Goal: Task Accomplishment & Management: Use online tool/utility

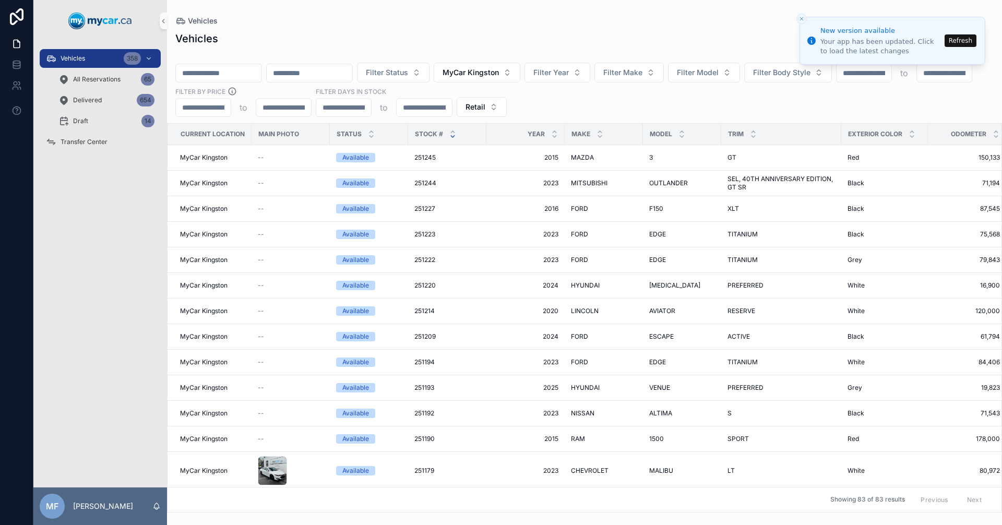
click at [971, 41] on button "Refresh" at bounding box center [961, 40] width 32 height 13
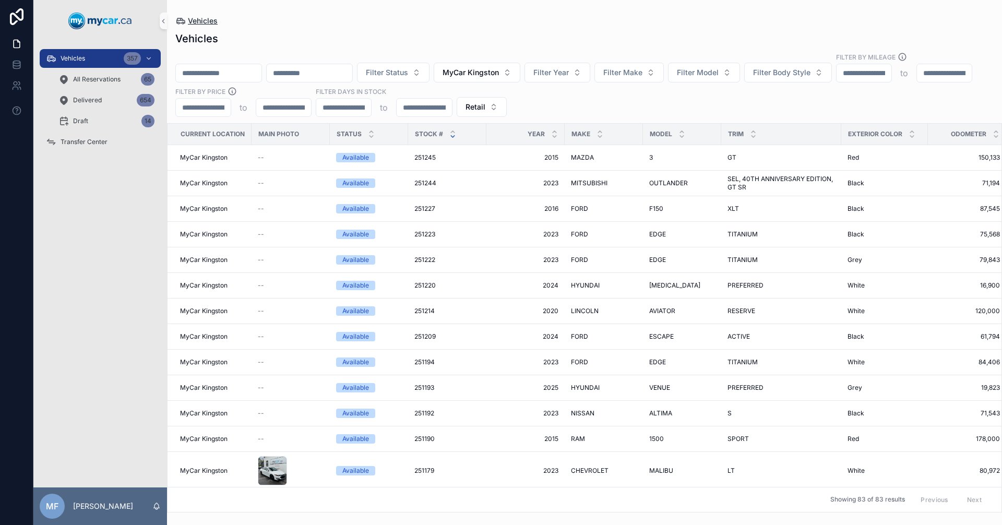
click at [205, 22] on span "Vehicles" at bounding box center [203, 21] width 30 height 10
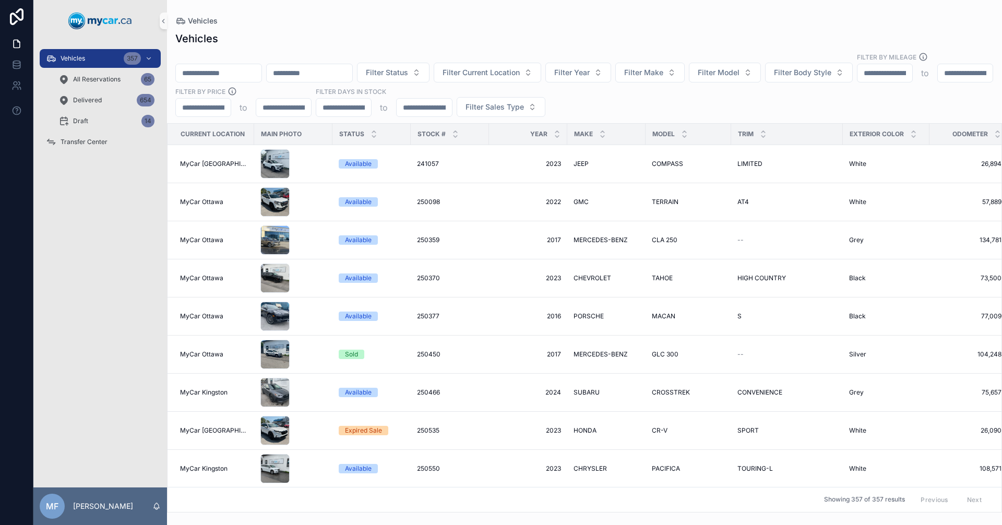
click at [210, 66] on input "scrollable content" at bounding box center [219, 73] width 86 height 15
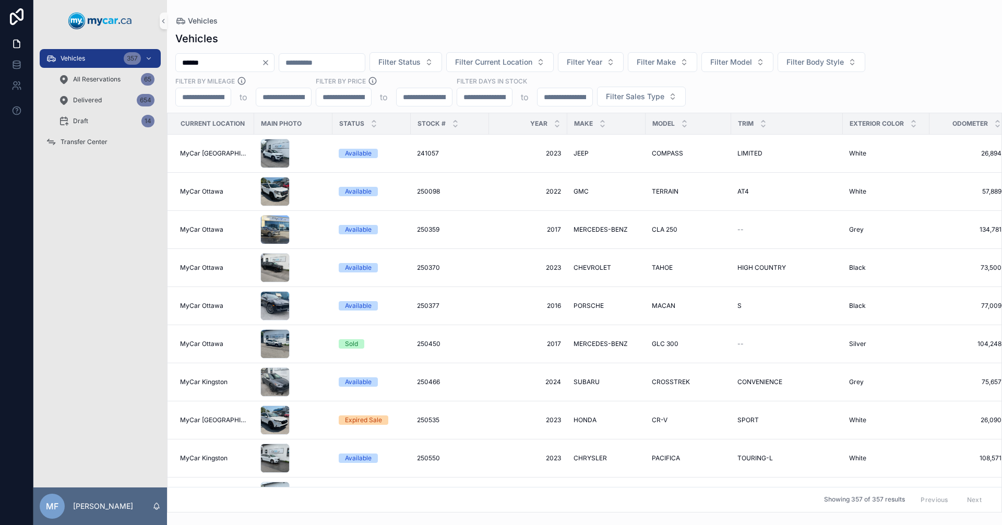
type input "******"
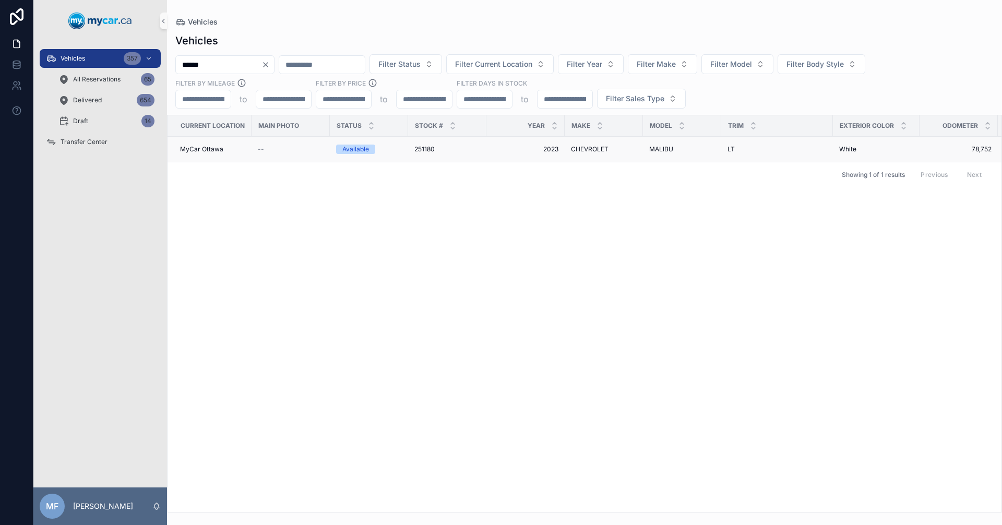
click at [429, 146] on span "251180" at bounding box center [424, 149] width 20 height 8
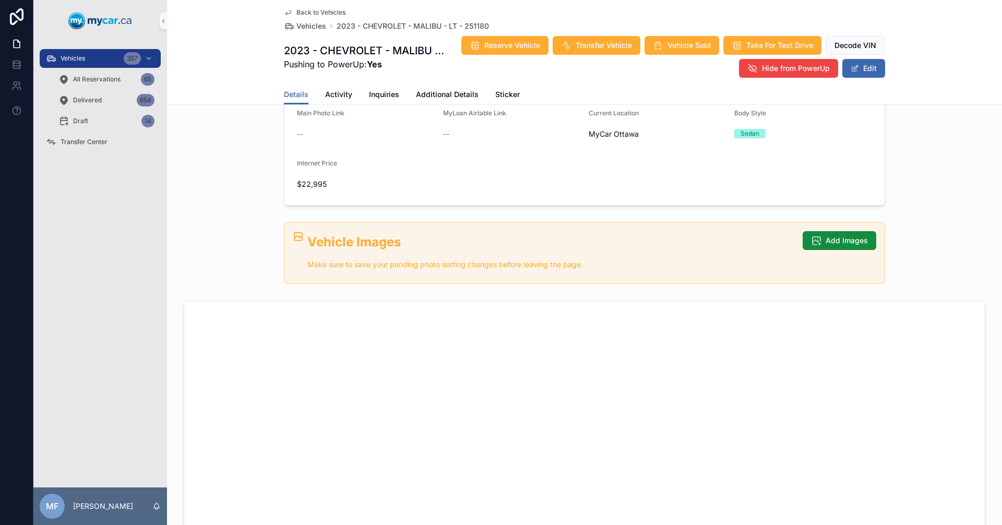
scroll to position [313, 0]
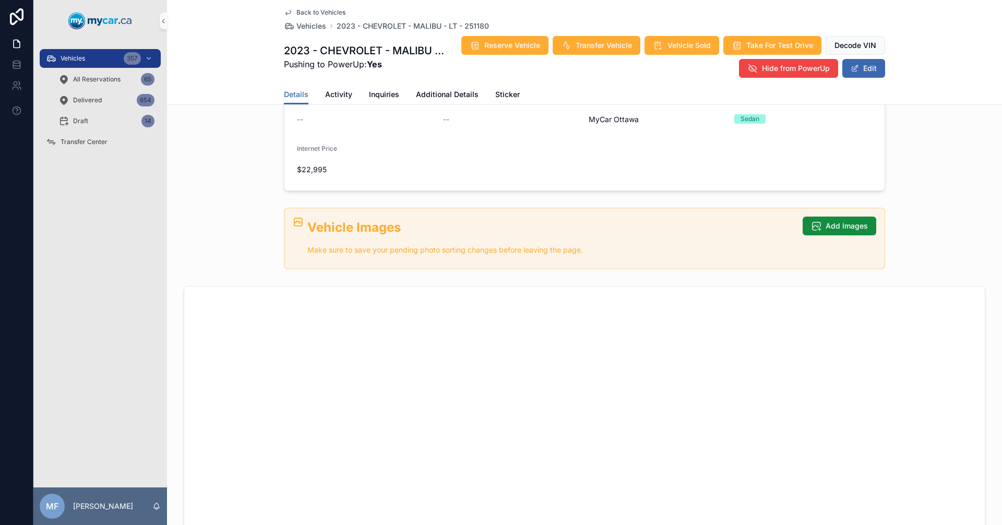
click at [814, 238] on div "Vehicle Images Make sure to save your pending photo sorting changes before leav…" at bounding box center [591, 240] width 569 height 46
click at [821, 228] on button "Add Images" at bounding box center [840, 226] width 74 height 19
click at [829, 226] on span "Add Images" at bounding box center [847, 226] width 42 height 10
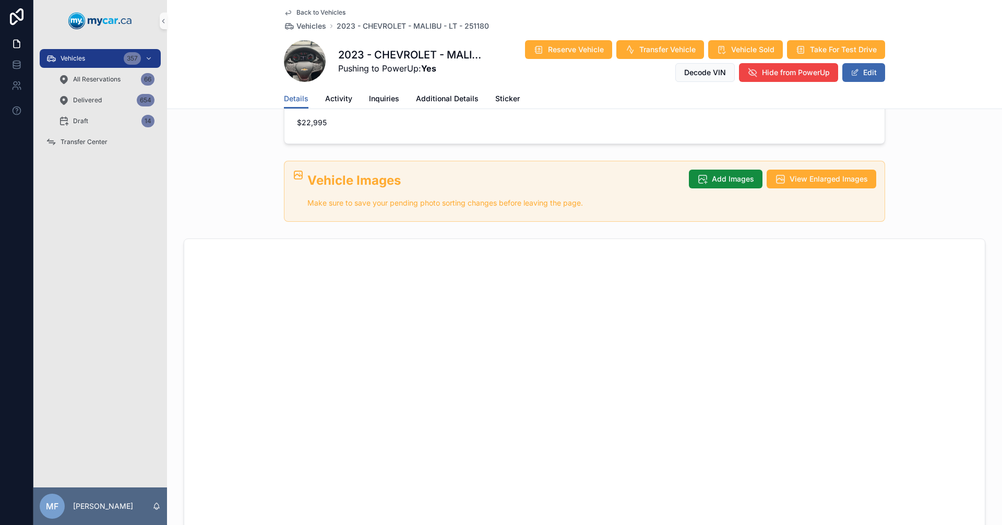
scroll to position [370, 0]
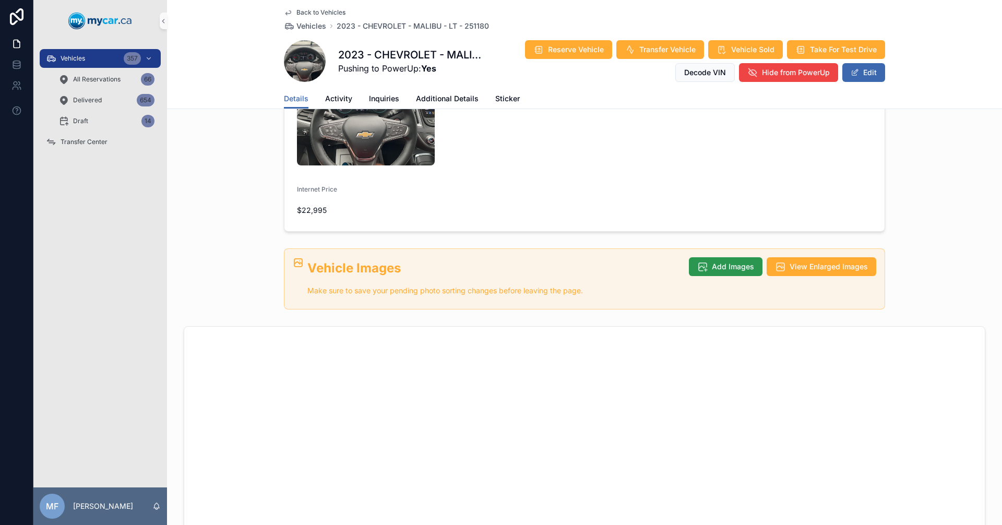
click at [743, 257] on button "Add Images" at bounding box center [726, 266] width 74 height 19
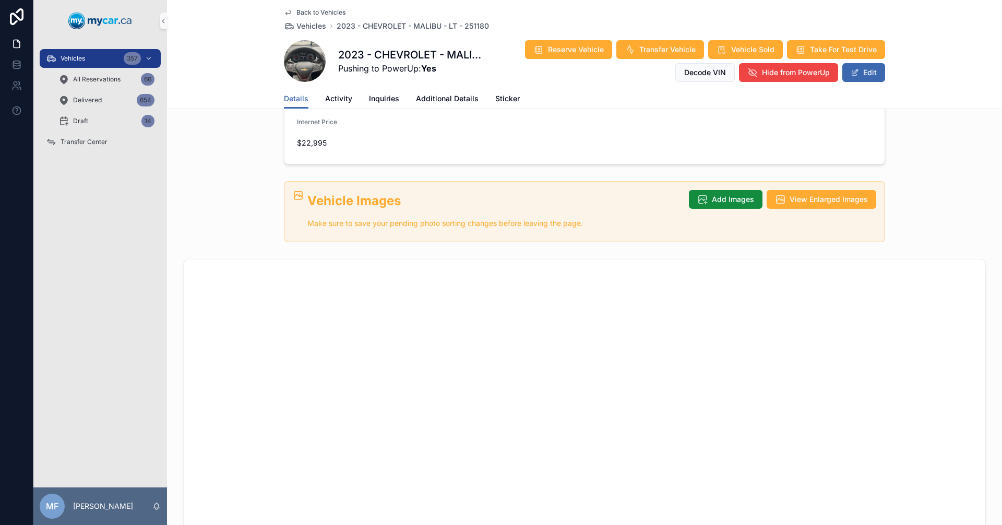
scroll to position [422, 0]
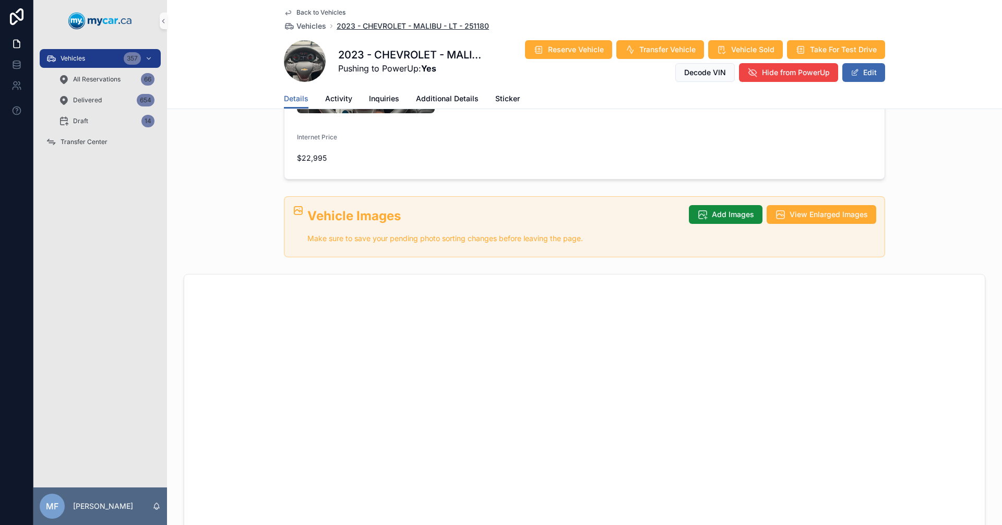
click at [436, 28] on span "2023 - CHEVROLET - MALIBU - LT - 251180" at bounding box center [413, 26] width 152 height 10
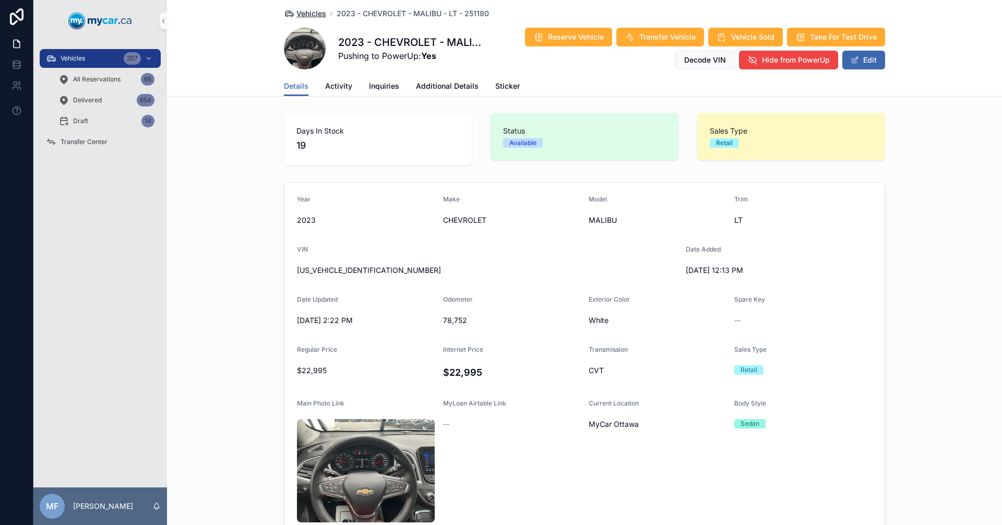
click at [311, 14] on span "Vehicles" at bounding box center [312, 13] width 30 height 10
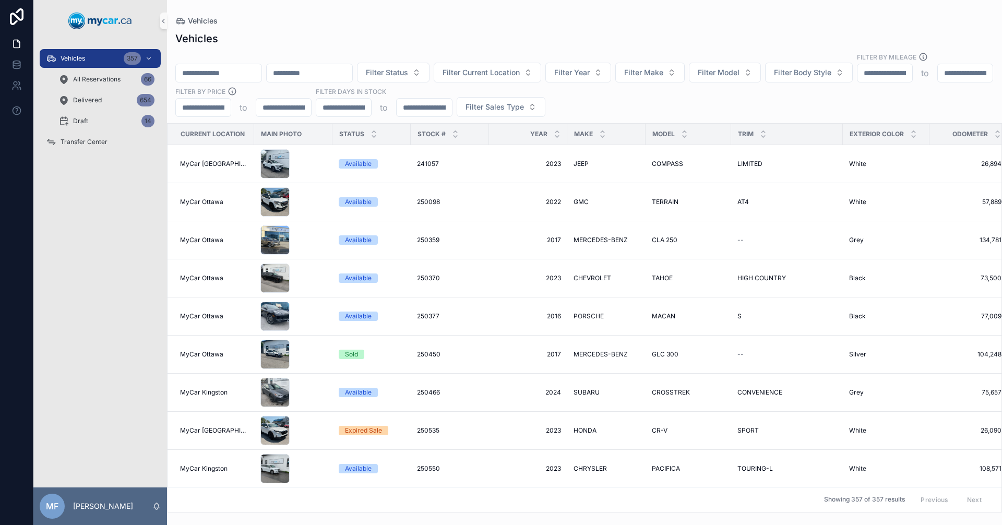
click at [261, 67] on input "scrollable content" at bounding box center [219, 73] width 86 height 15
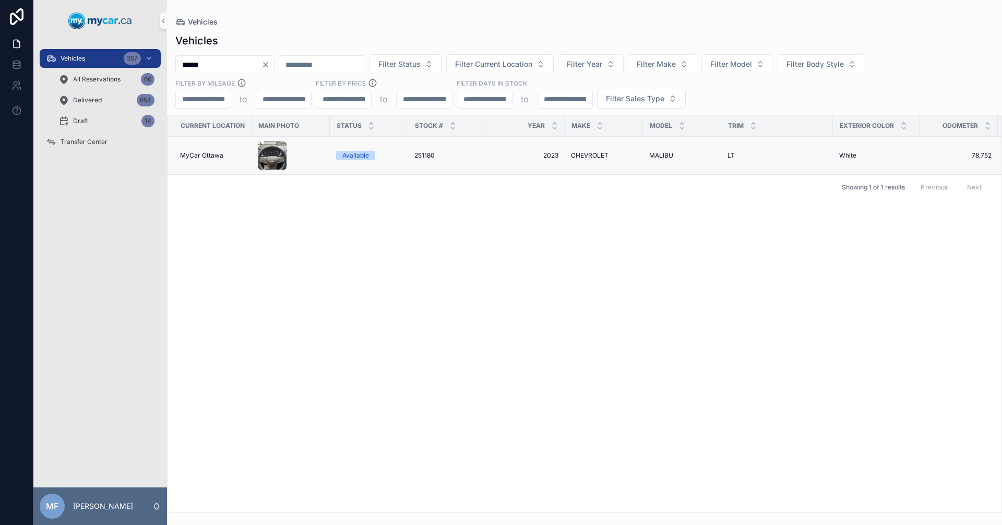
type input "******"
click at [599, 158] on span "CHEVROLET" at bounding box center [590, 155] width 38 height 8
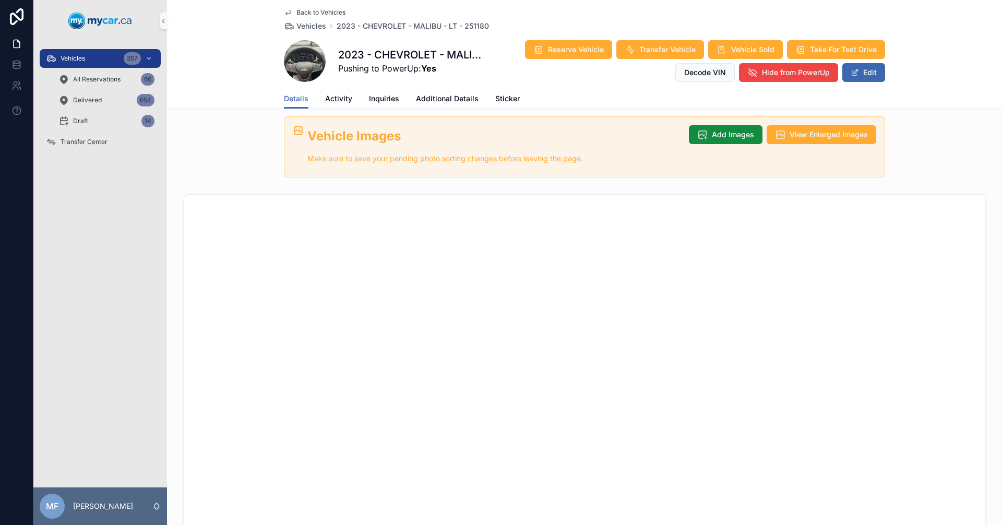
scroll to position [358, 0]
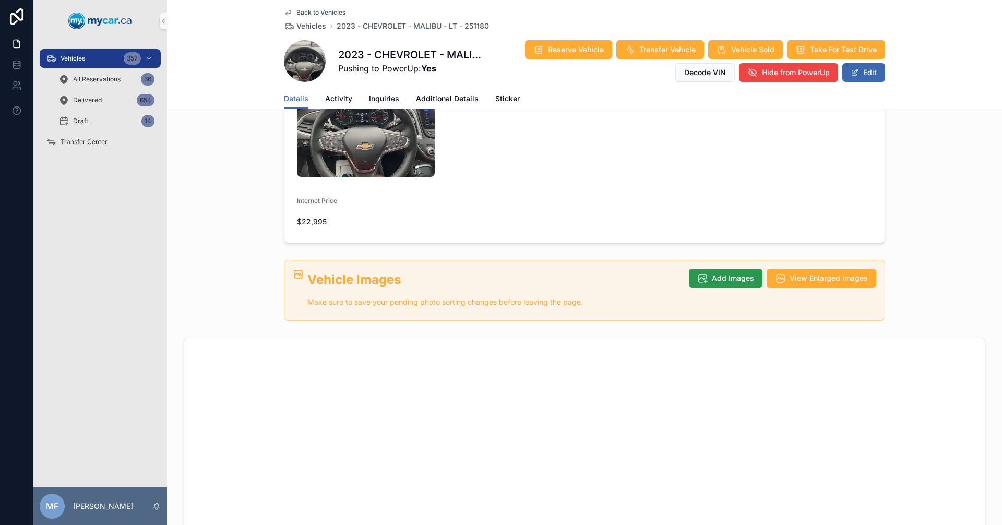
click at [740, 273] on span "Add Images" at bounding box center [733, 278] width 42 height 10
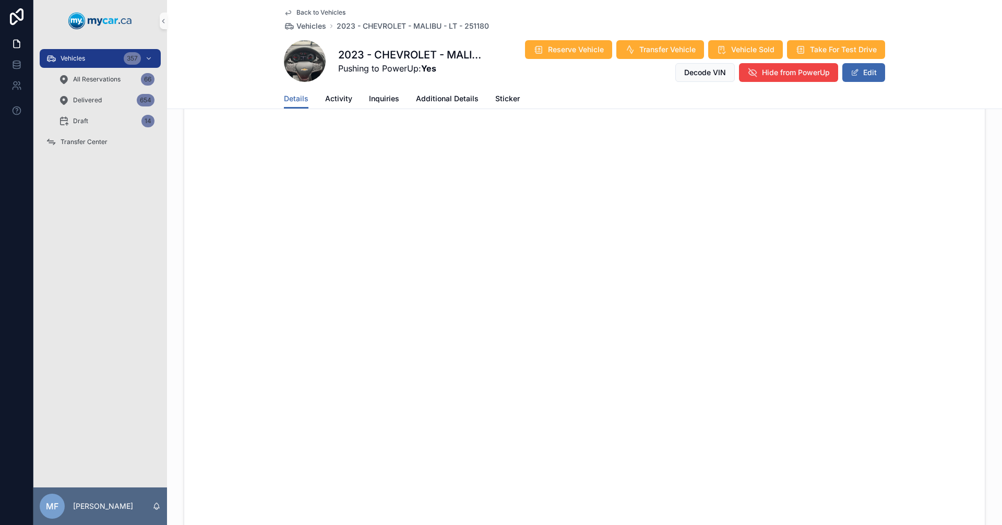
scroll to position [201, 0]
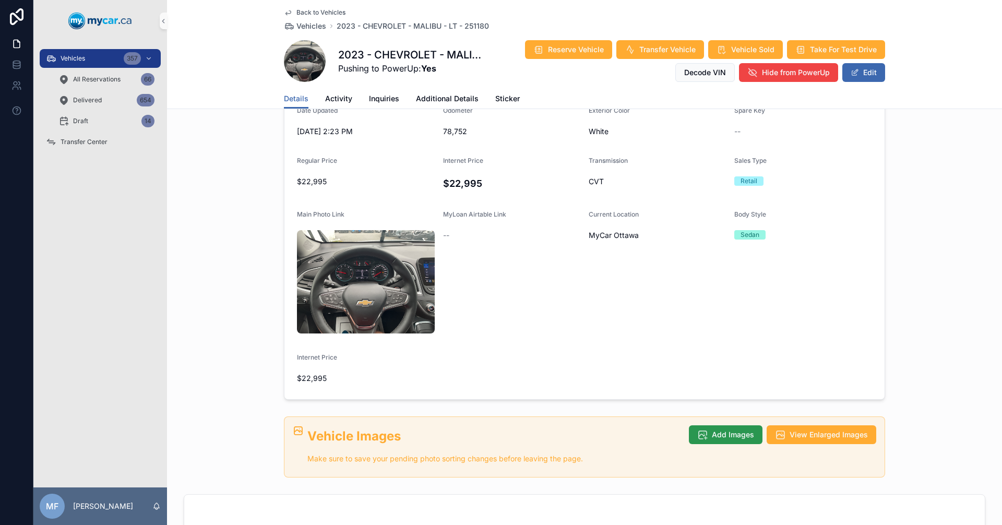
click at [715, 430] on span "Add Images" at bounding box center [733, 435] width 42 height 10
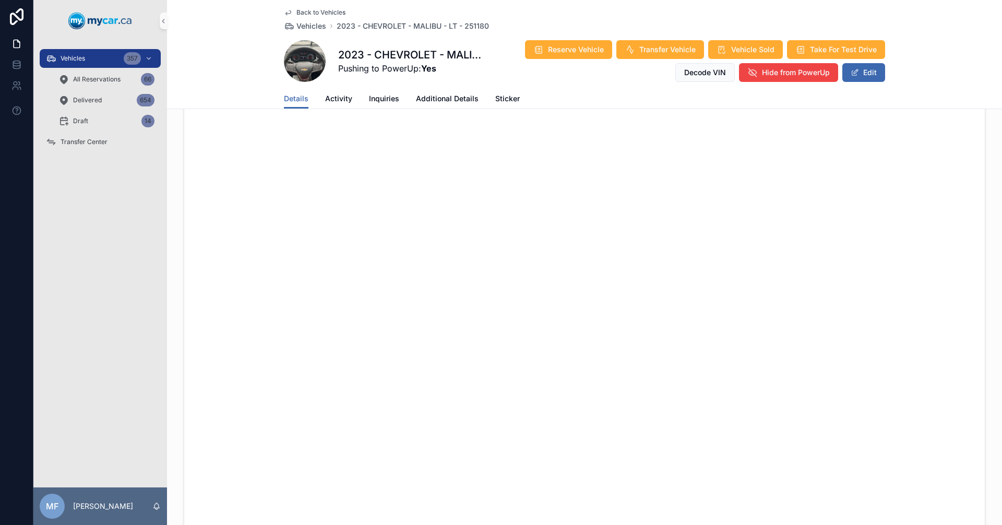
scroll to position [619, 0]
click at [304, 10] on span "Back to Vehicles" at bounding box center [321, 12] width 49 height 8
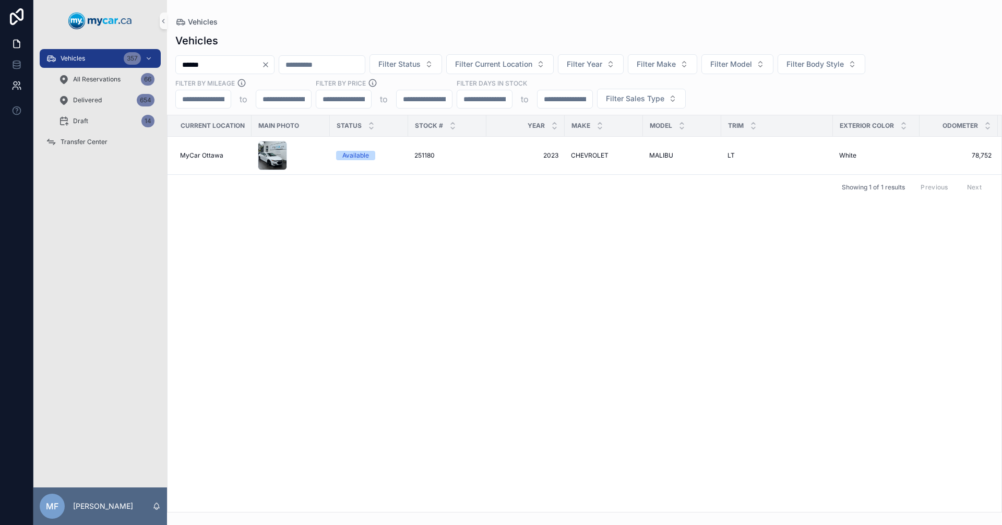
drag, startPoint x: 235, startPoint y: 66, endPoint x: 0, endPoint y: 76, distance: 235.1
click at [0, 76] on div "Vehicles 357 All Reservations 66 Delivered 654 Draft 14 Transfer Center MF Mike…" at bounding box center [501, 262] width 1002 height 525
type input "******"
click at [437, 146] on div "251154 251154" at bounding box center [447, 149] width 66 height 8
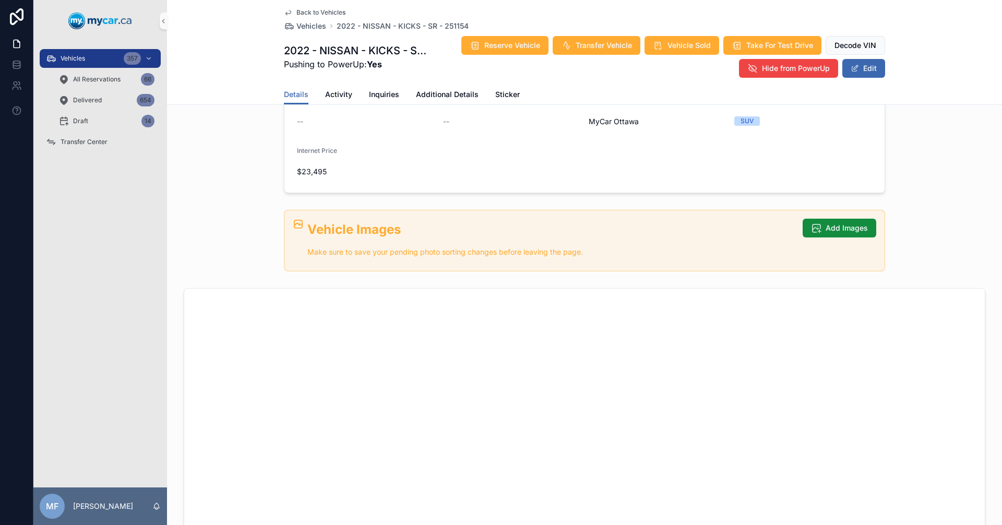
scroll to position [365, 0]
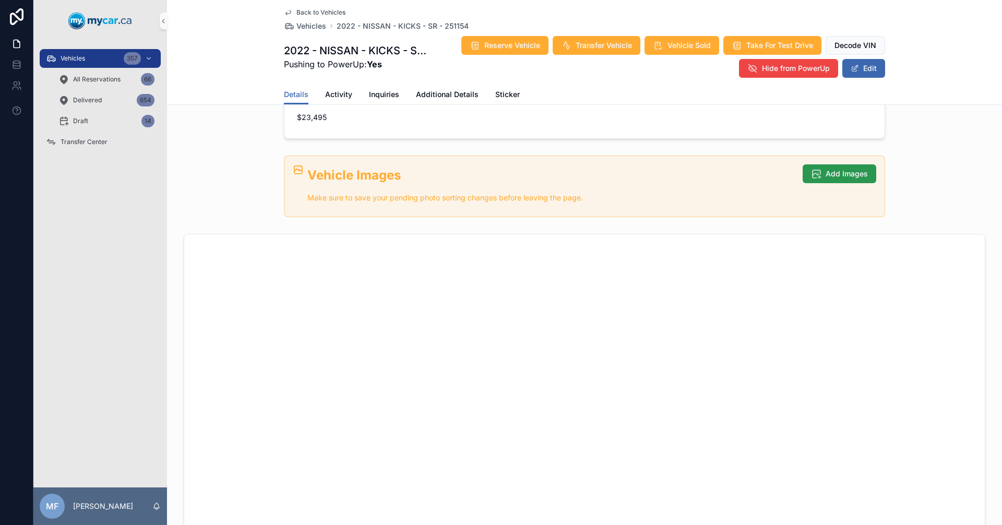
click at [849, 181] on button "Add Images" at bounding box center [840, 173] width 74 height 19
click at [847, 171] on span "Add Images" at bounding box center [847, 174] width 42 height 10
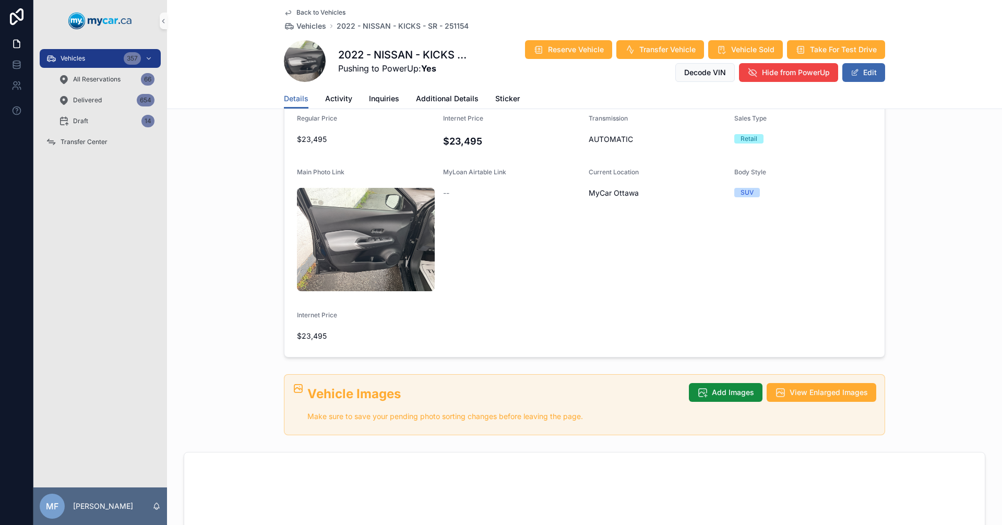
scroll to position [161, 0]
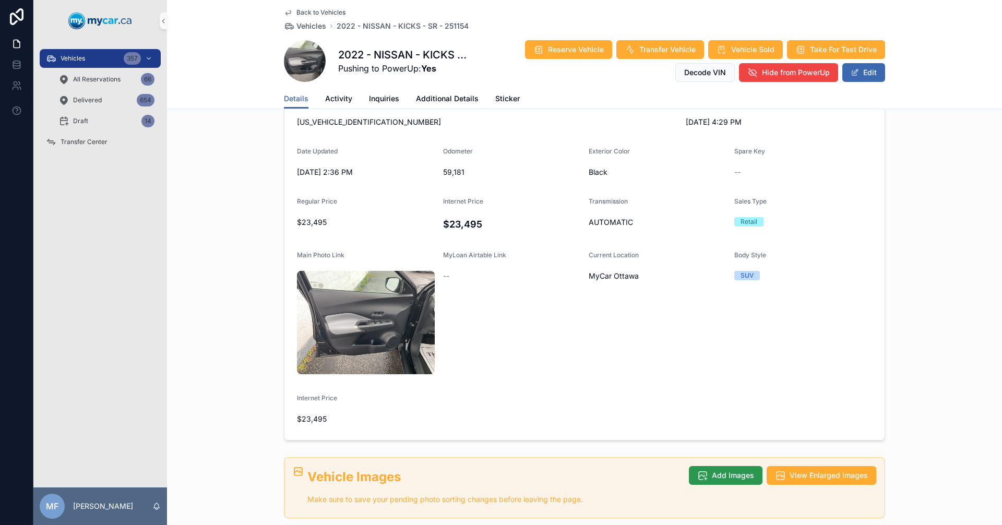
click at [704, 466] on button "Add Images" at bounding box center [726, 475] width 74 height 19
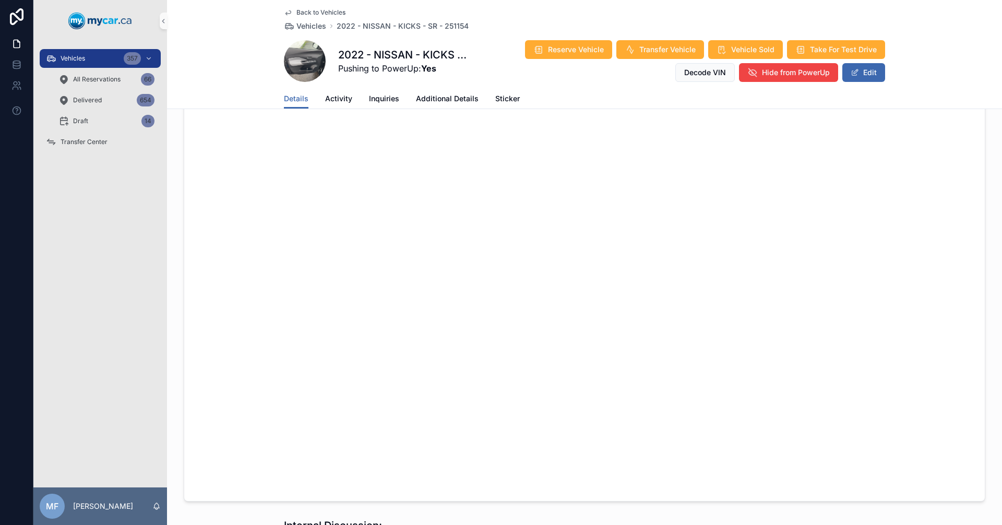
scroll to position [735, 0]
click at [306, 25] on span "Vehicles" at bounding box center [312, 26] width 30 height 10
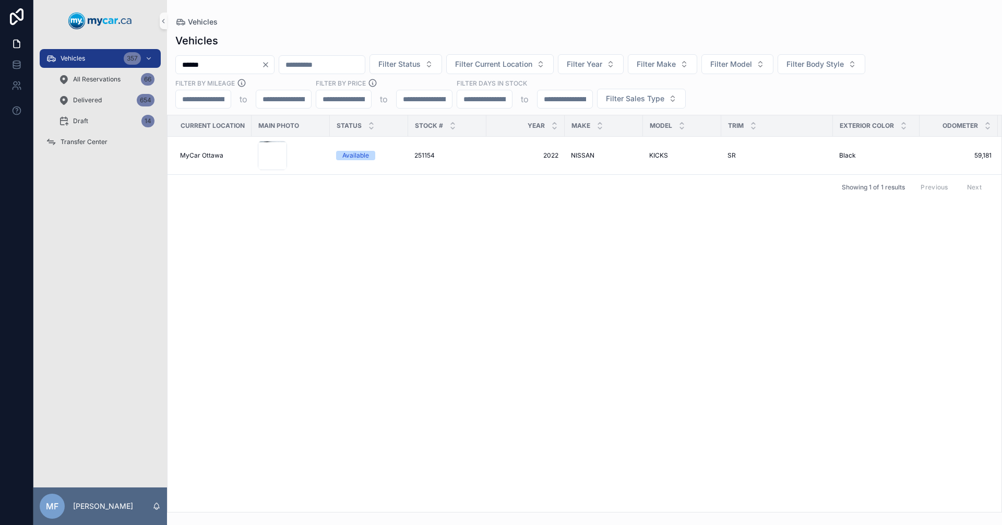
drag, startPoint x: 269, startPoint y: 63, endPoint x: 185, endPoint y: 67, distance: 84.1
click at [185, 67] on input "******" at bounding box center [219, 64] width 86 height 15
type input "*"
type input "******"
click at [445, 147] on div "251140 251140" at bounding box center [447, 149] width 66 height 8
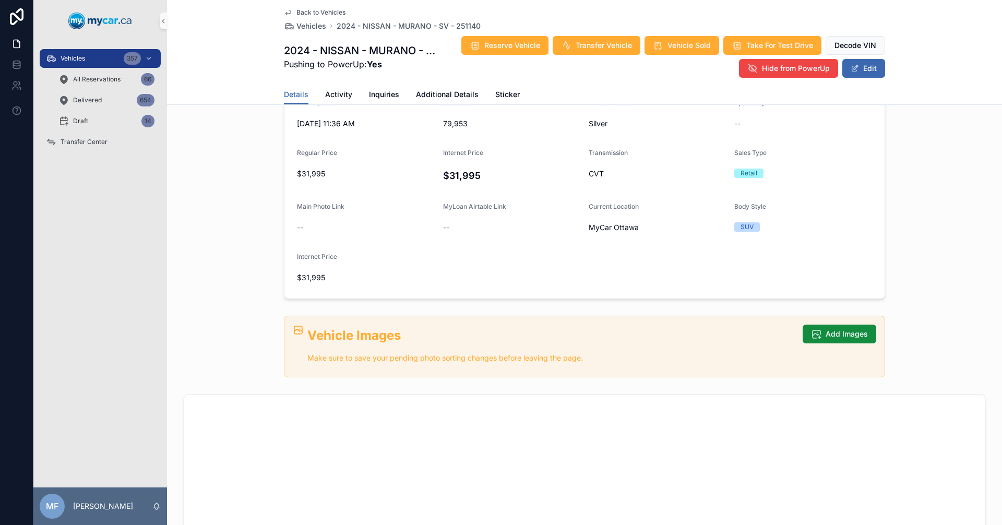
scroll to position [209, 0]
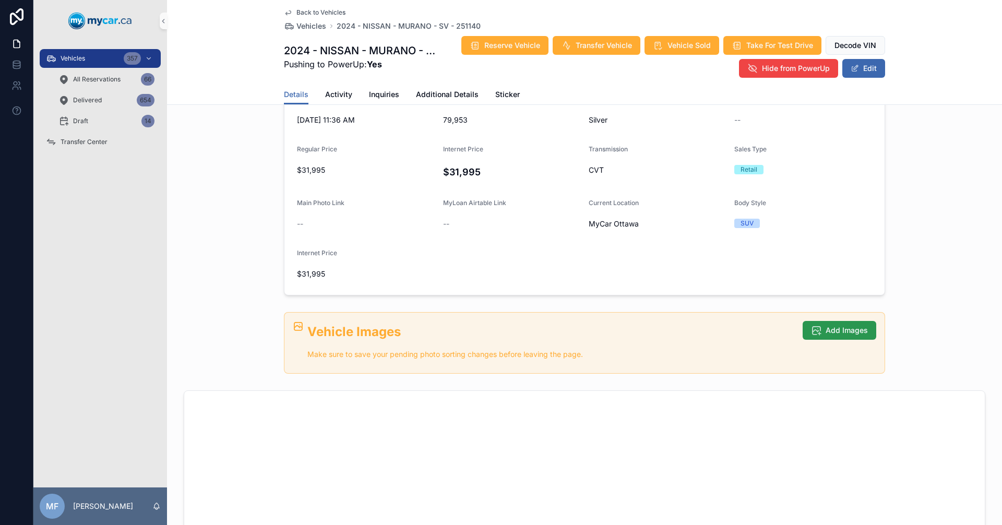
click at [833, 331] on span "Add Images" at bounding box center [847, 330] width 42 height 10
click at [850, 334] on span "Add Images" at bounding box center [847, 330] width 42 height 10
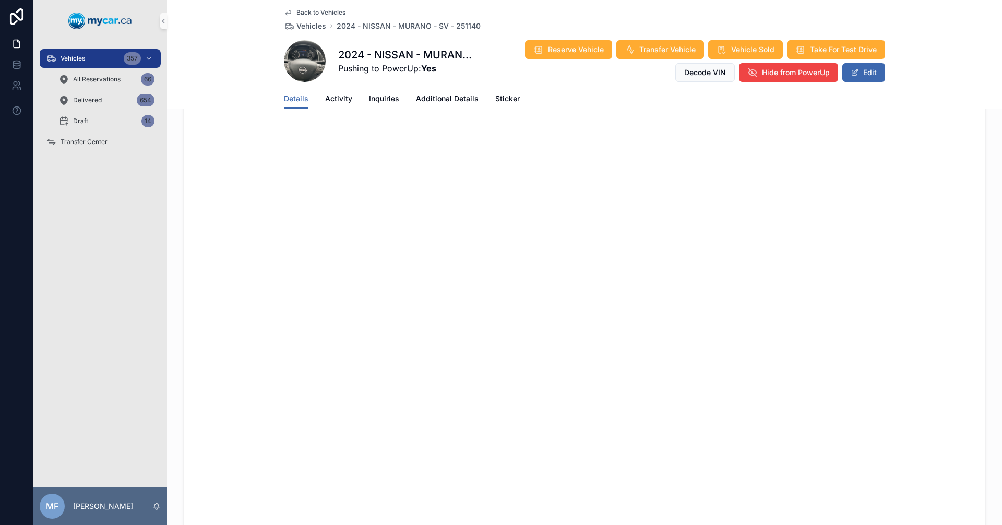
scroll to position [679, 0]
click at [303, 26] on span "Vehicles" at bounding box center [312, 26] width 30 height 10
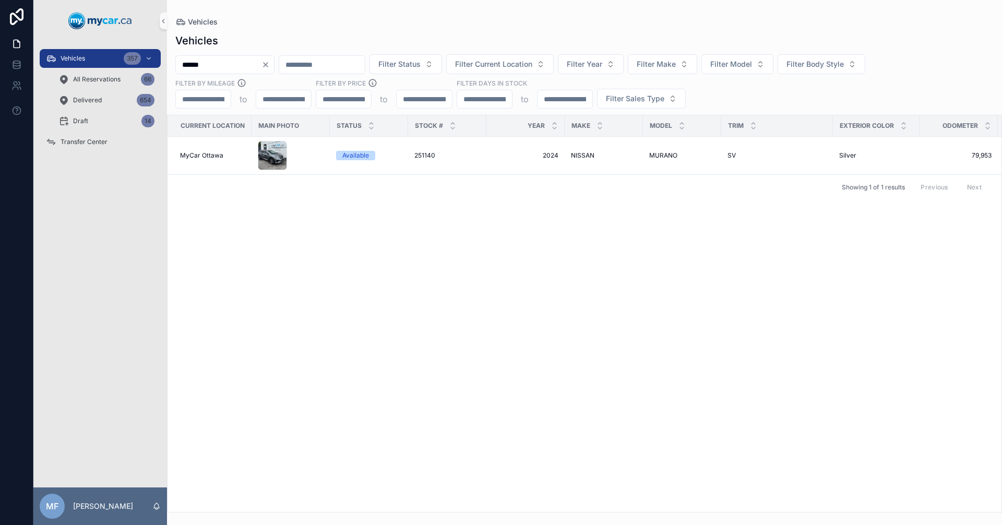
click at [247, 62] on input "******" at bounding box center [219, 64] width 86 height 15
type input "******"
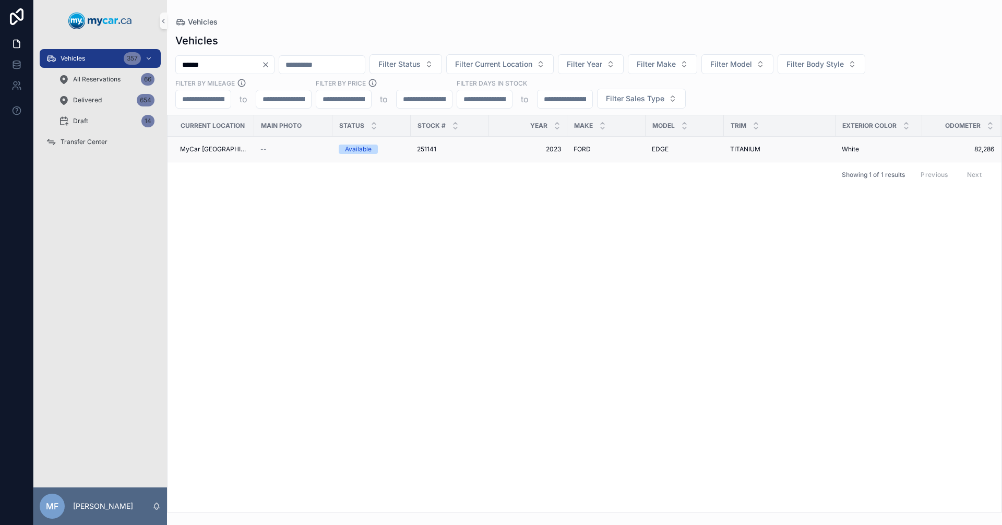
click at [434, 145] on div "251141 251141" at bounding box center [450, 149] width 66 height 8
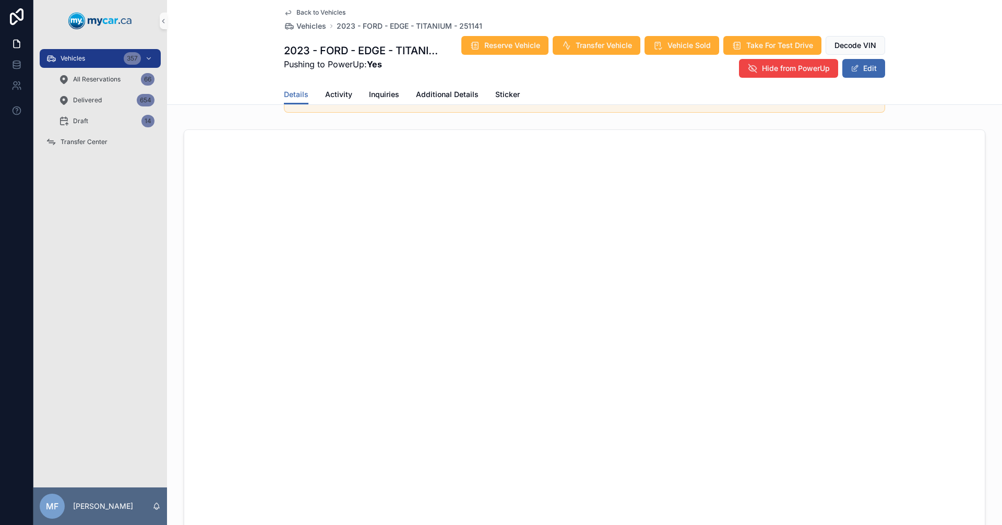
scroll to position [209, 0]
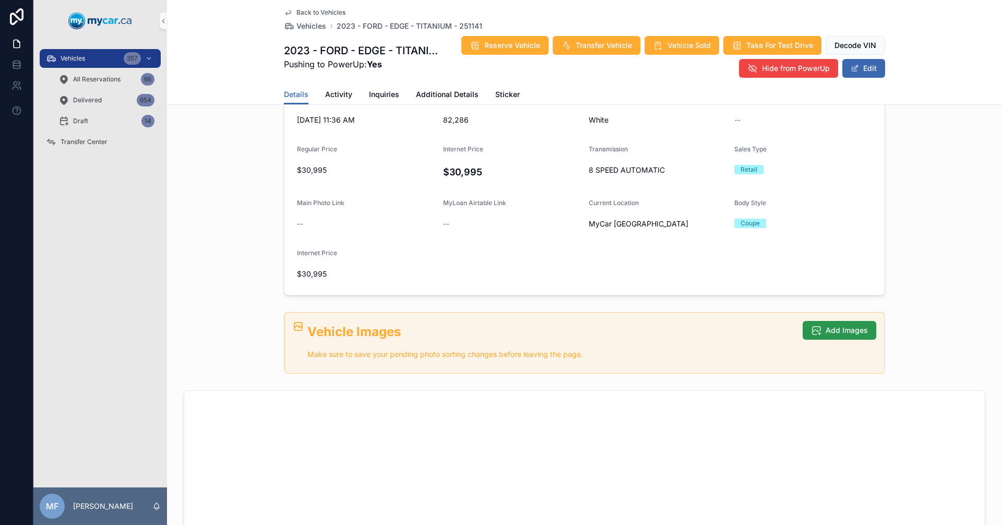
click at [851, 324] on button "Add Images" at bounding box center [840, 330] width 74 height 19
click at [843, 336] on button "Add Images" at bounding box center [840, 330] width 74 height 19
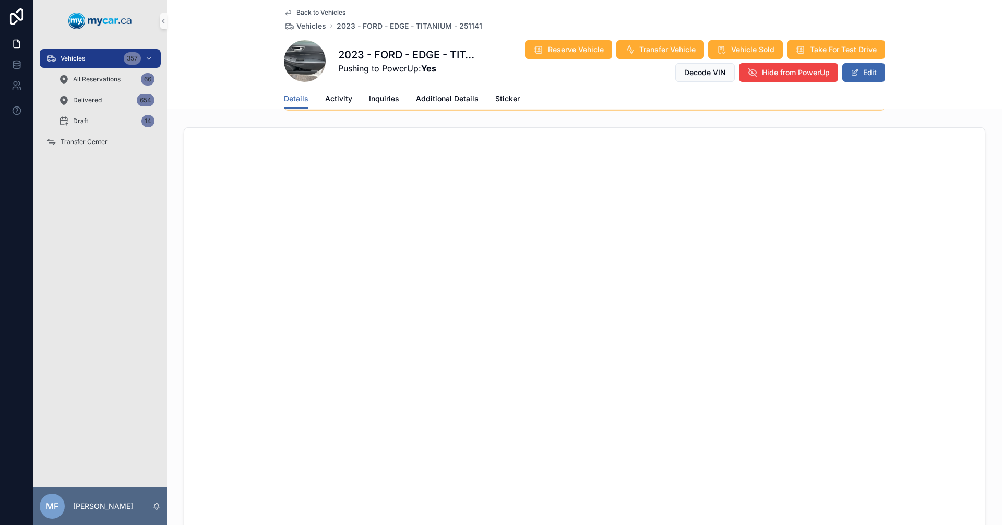
scroll to position [631, 0]
click at [312, 25] on span "Vehicles" at bounding box center [312, 26] width 30 height 10
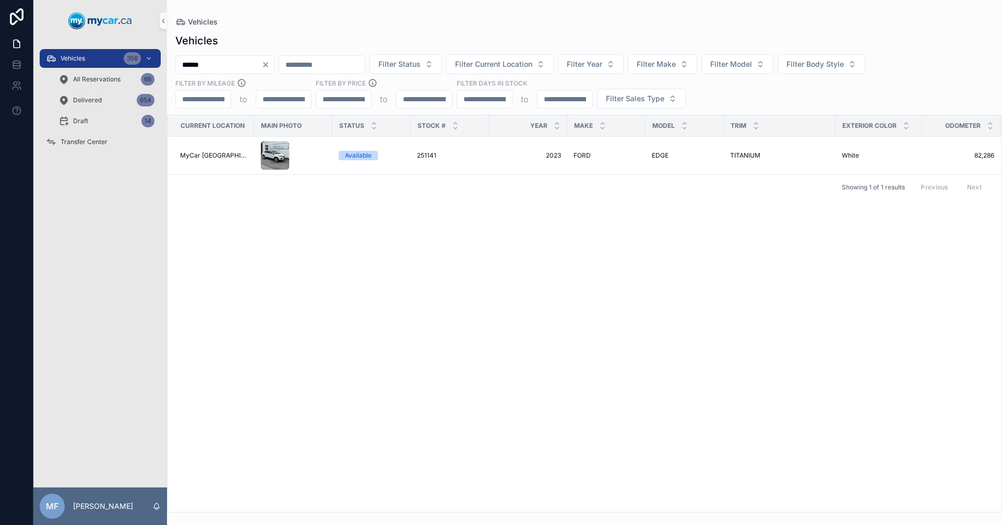
drag, startPoint x: 252, startPoint y: 67, endPoint x: 36, endPoint y: 78, distance: 216.4
click at [36, 78] on div "Vehicles 358 All Reservations 66 Delivered 654 Draft 14 Transfer Center MF Mike…" at bounding box center [517, 262] width 969 height 525
type input "******"
click at [449, 147] on div "251143 251143" at bounding box center [447, 149] width 66 height 8
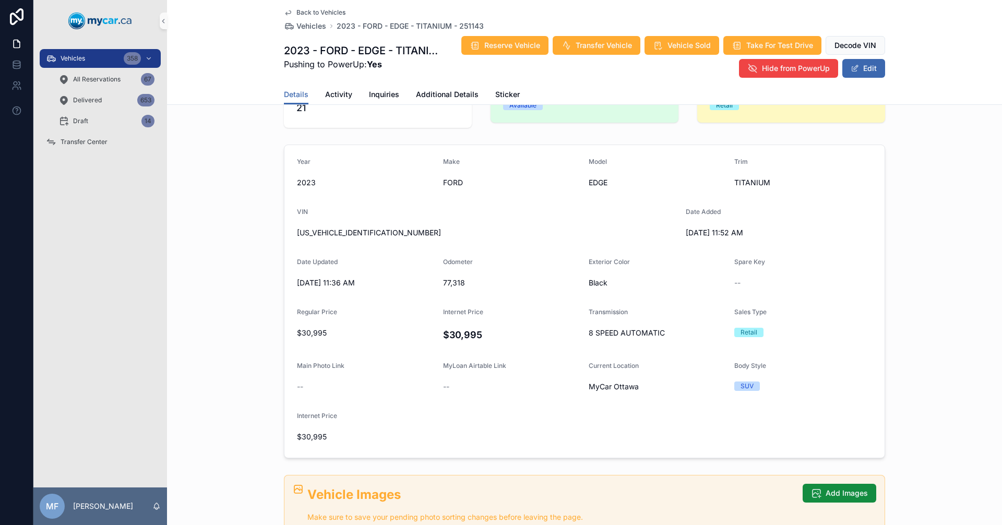
scroll to position [157, 0]
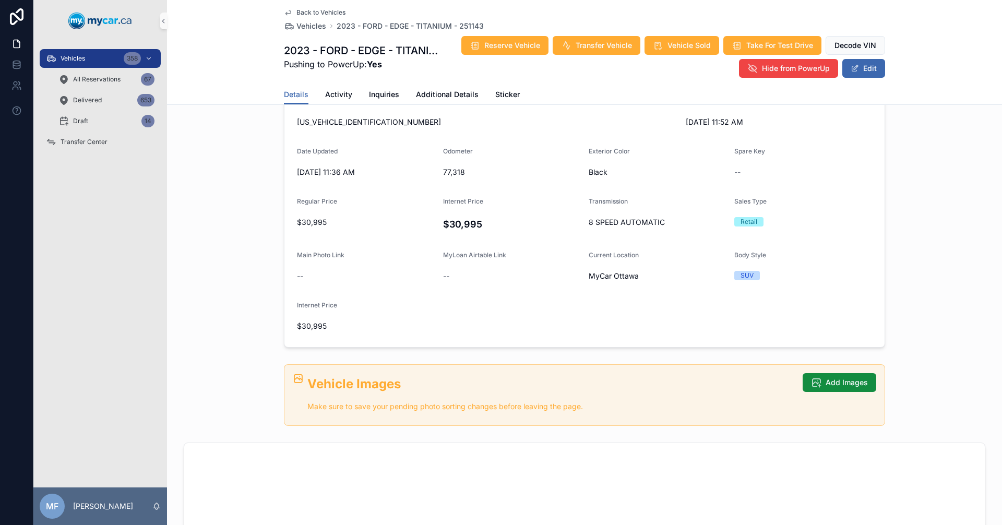
click at [822, 369] on div "Vehicle Images Make sure to save your pending photo sorting changes before leav…" at bounding box center [584, 395] width 601 height 62
click at [834, 376] on button "Add Images" at bounding box center [840, 382] width 74 height 19
click at [817, 378] on icon "scrollable content" at bounding box center [816, 382] width 10 height 10
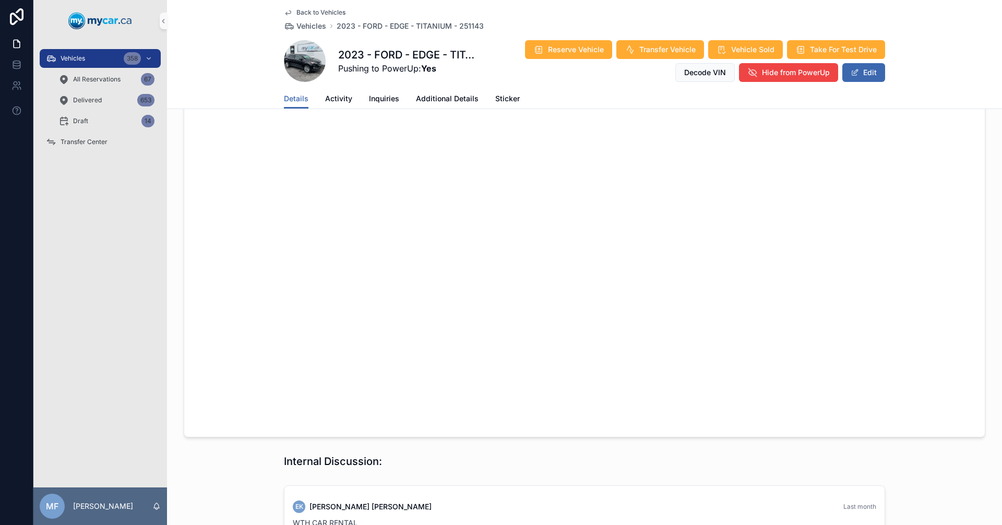
scroll to position [787, 0]
click at [302, 21] on span "Vehicles" at bounding box center [312, 26] width 30 height 10
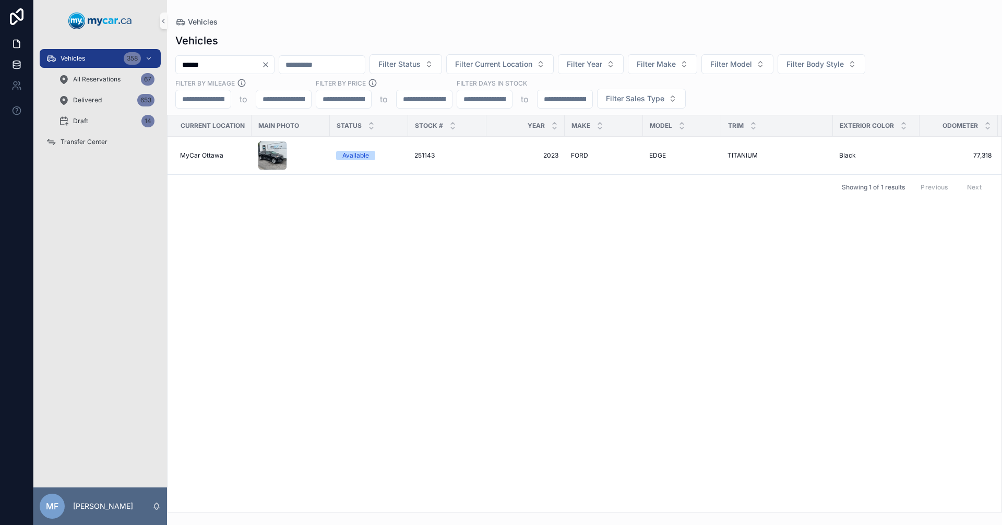
drag, startPoint x: 242, startPoint y: 64, endPoint x: 0, endPoint y: 59, distance: 241.7
click at [0, 59] on div "Vehicles 358 All Reservations 67 Delivered 653 Draft 14 Transfer Center MF Mike…" at bounding box center [501, 262] width 1002 height 525
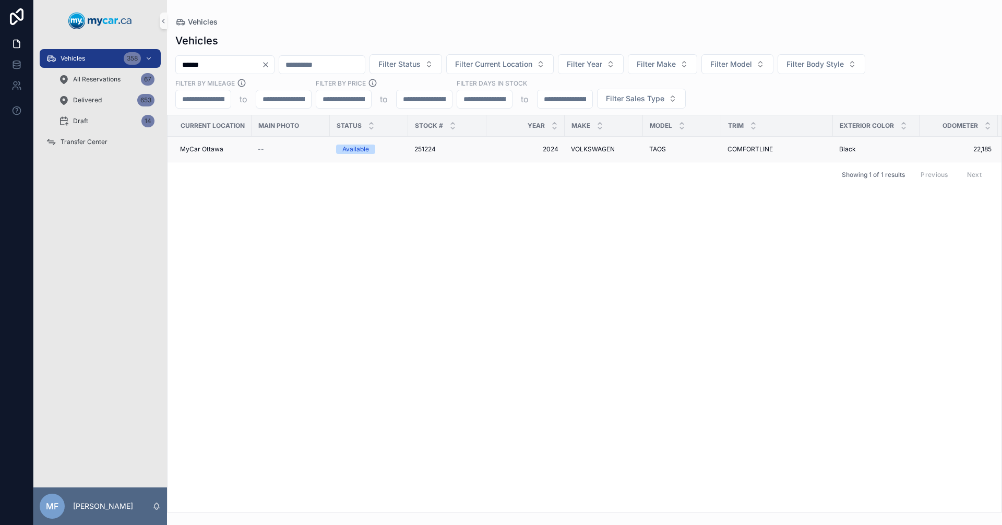
type input "******"
click at [437, 145] on div "251224 251224" at bounding box center [447, 149] width 66 height 8
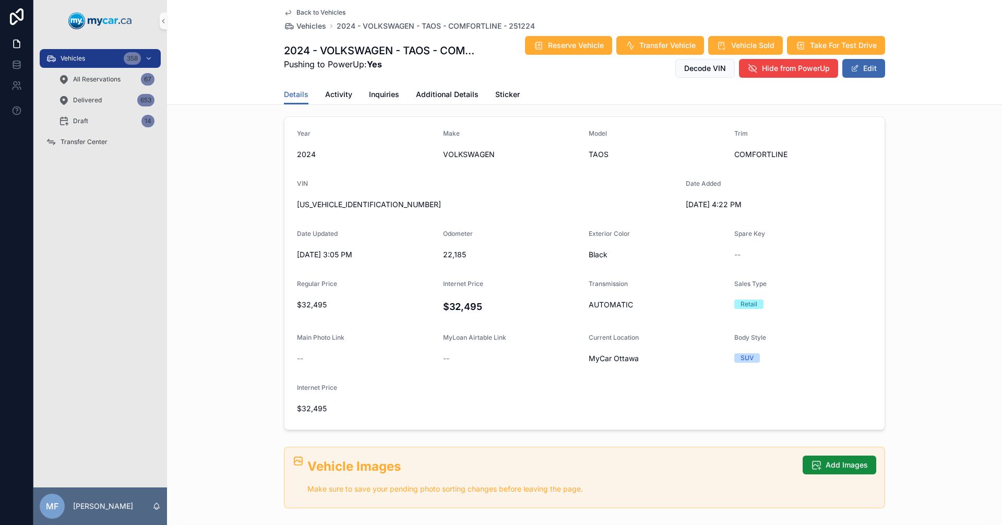
scroll to position [209, 0]
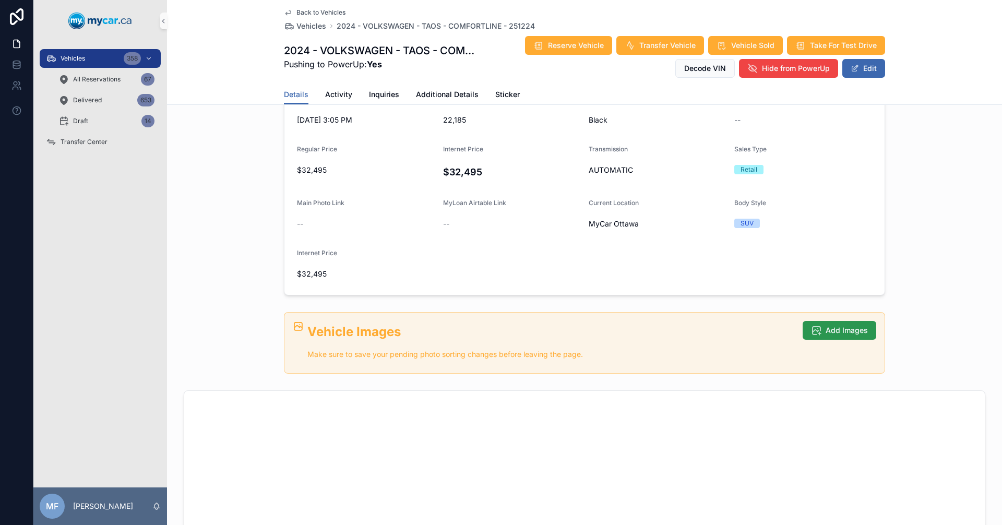
click at [826, 329] on span "Add Images" at bounding box center [847, 330] width 42 height 10
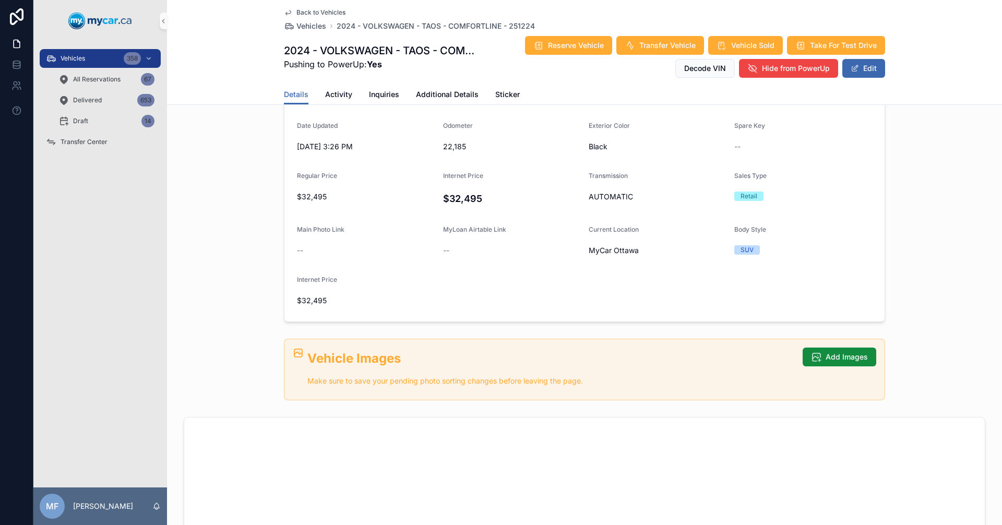
scroll to position [261, 0]
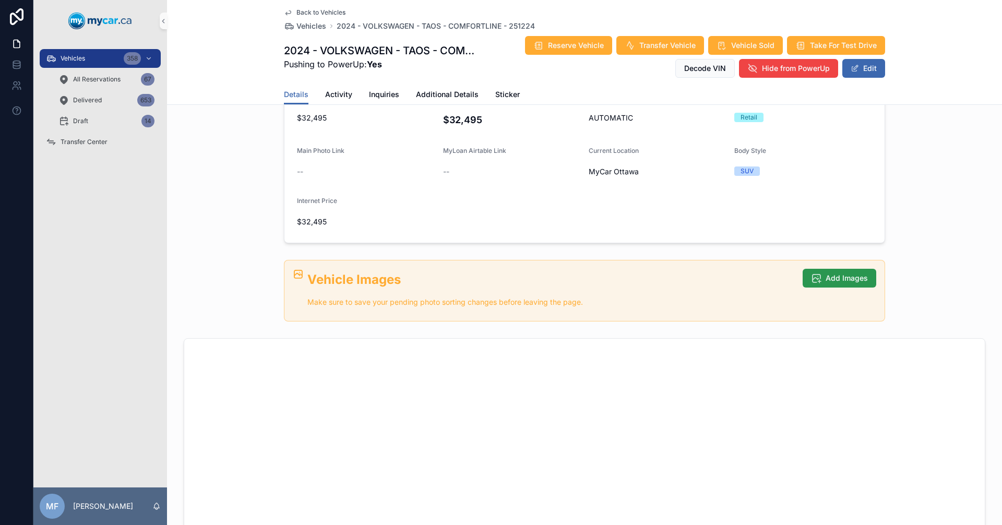
click at [836, 272] on button "Add Images" at bounding box center [840, 278] width 74 height 19
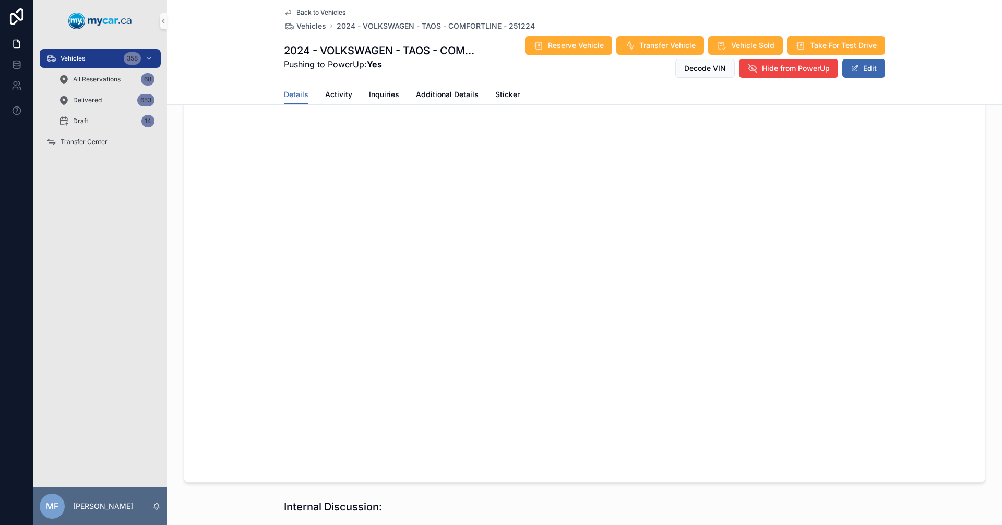
scroll to position [731, 0]
click at [304, 26] on span "Vehicles" at bounding box center [312, 26] width 30 height 10
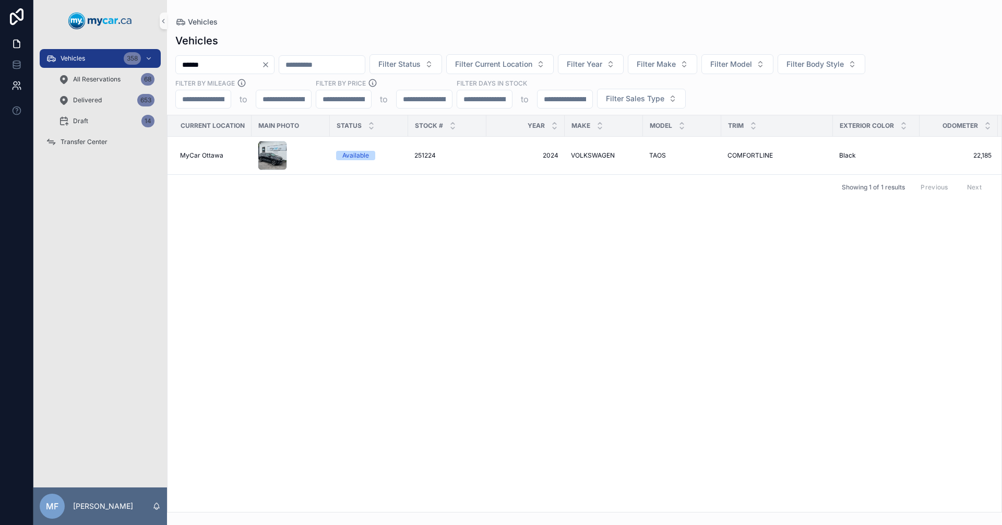
drag, startPoint x: 259, startPoint y: 64, endPoint x: 0, endPoint y: 79, distance: 259.9
click at [0, 79] on div "Vehicles 358 All Reservations 68 Delivered 653 Draft 14 Transfer Center MF Mike…" at bounding box center [501, 262] width 1002 height 525
type input "******"
click at [426, 147] on span "251142" at bounding box center [424, 149] width 20 height 8
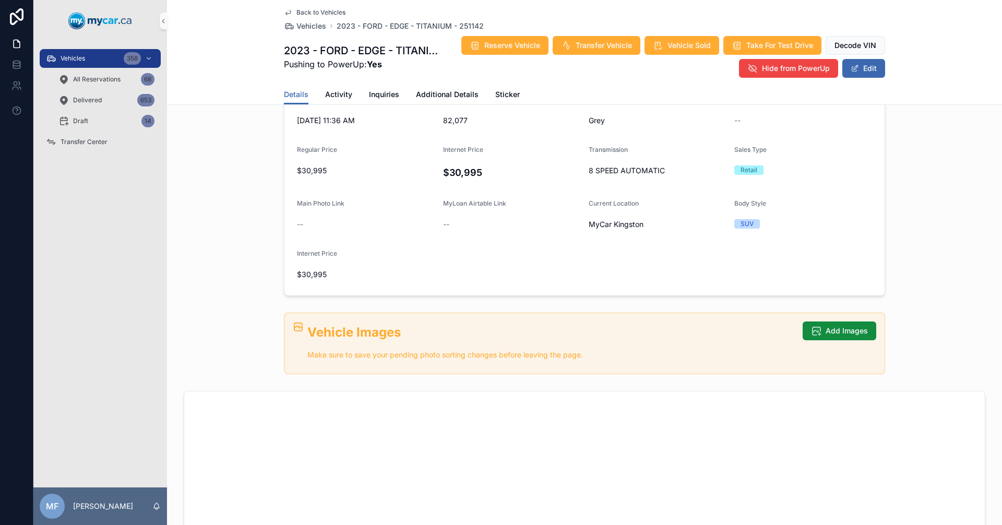
scroll to position [209, 0]
click at [829, 335] on span "Add Images" at bounding box center [847, 330] width 42 height 10
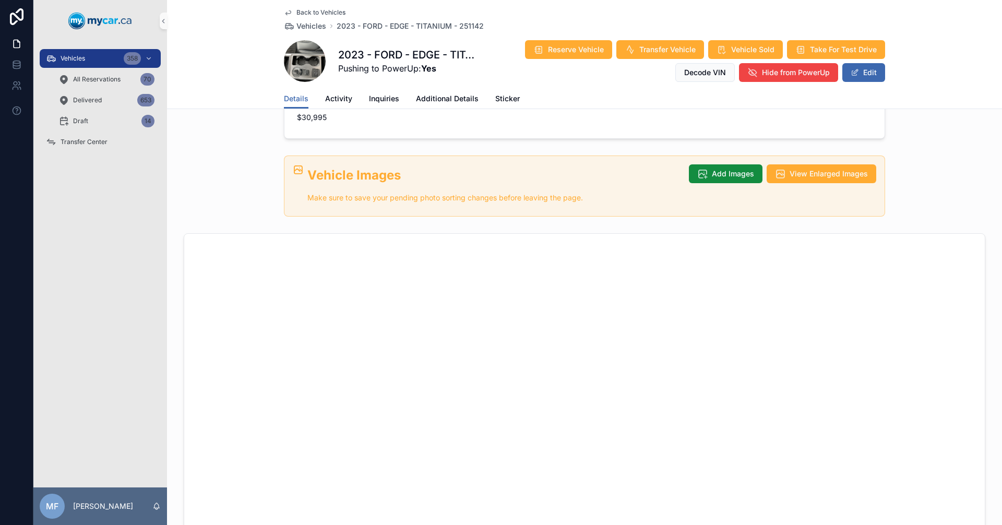
scroll to position [149, 0]
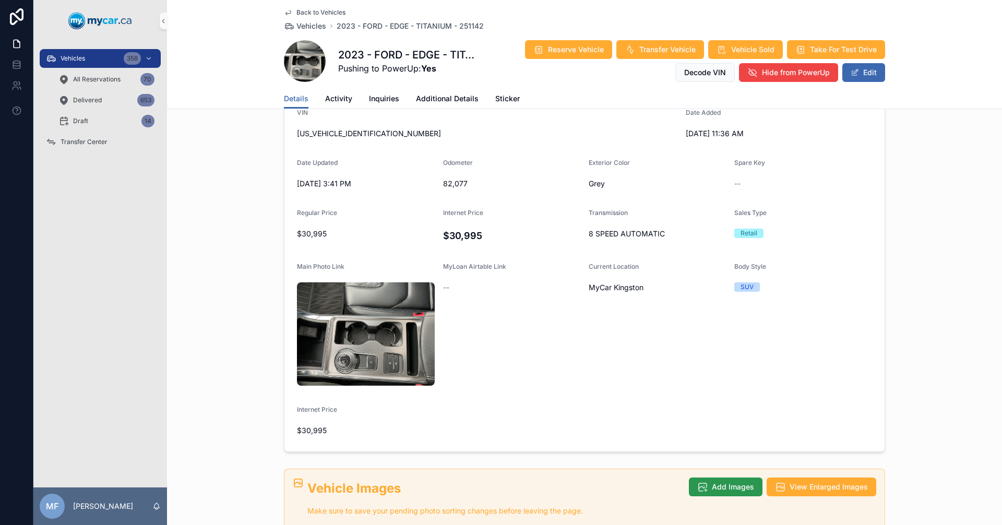
click at [707, 478] on button "Add Images" at bounding box center [726, 487] width 74 height 19
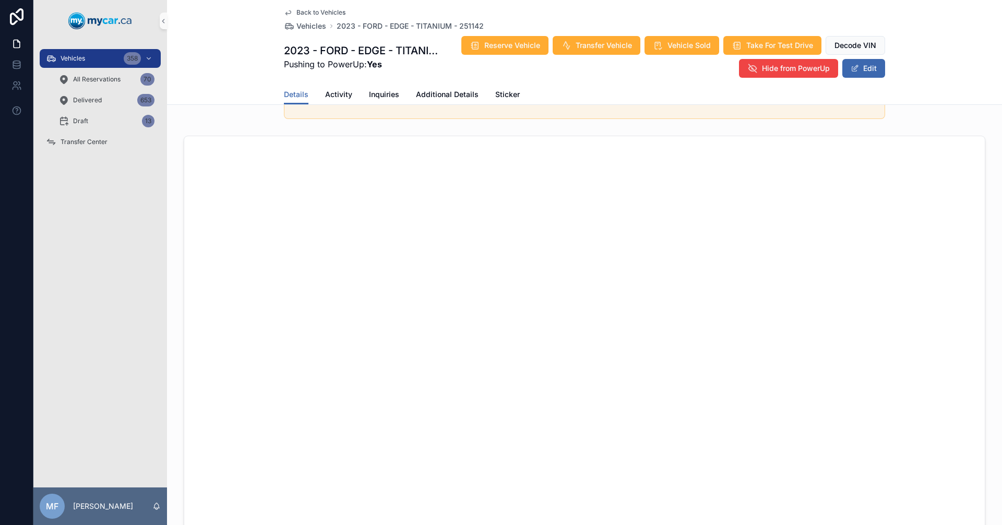
scroll to position [563, 0]
click at [317, 24] on span "Vehicles" at bounding box center [312, 26] width 30 height 10
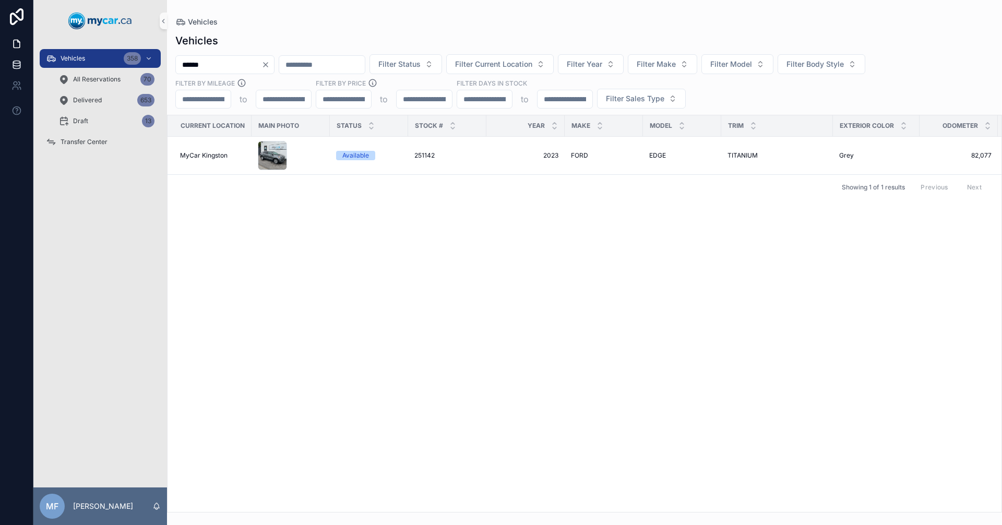
drag, startPoint x: 259, startPoint y: 63, endPoint x: 0, endPoint y: 73, distance: 259.6
click at [0, 73] on div "Vehicles 358 All Reservations 70 Delivered 653 Draft 13 Transfer Center MF Mike…" at bounding box center [501, 262] width 1002 height 525
type input "******"
click at [433, 149] on span "251139" at bounding box center [424, 149] width 20 height 8
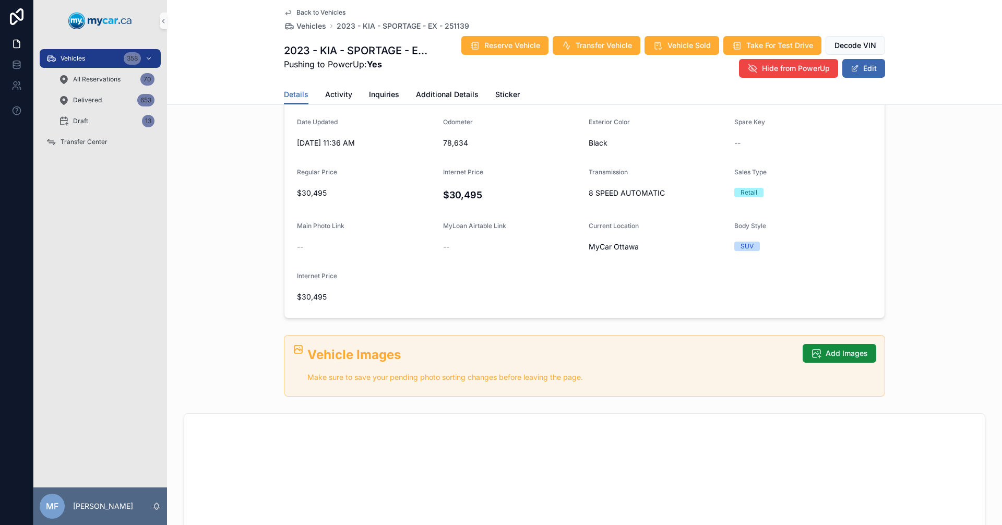
scroll to position [313, 0]
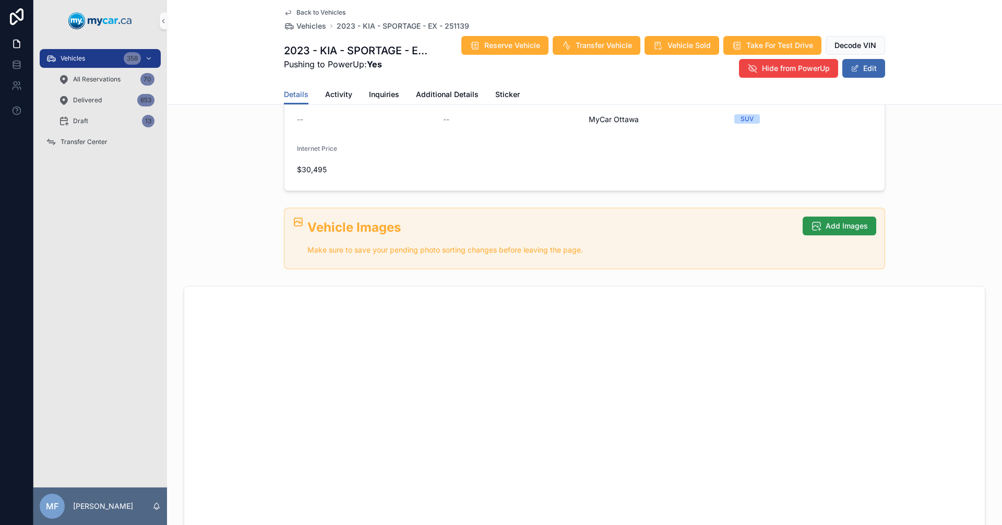
click at [828, 222] on span "Add Images" at bounding box center [847, 226] width 42 height 10
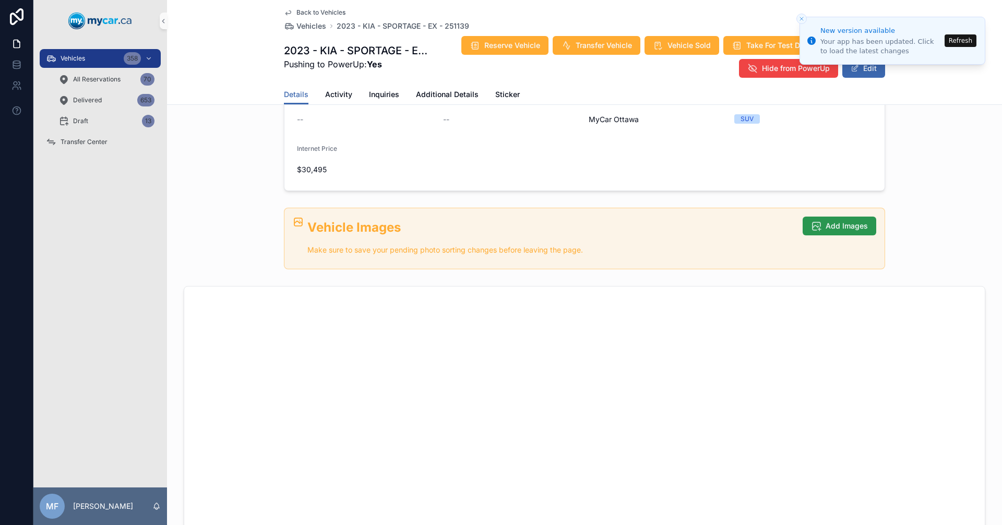
click at [811, 223] on icon "scrollable content" at bounding box center [816, 226] width 10 height 10
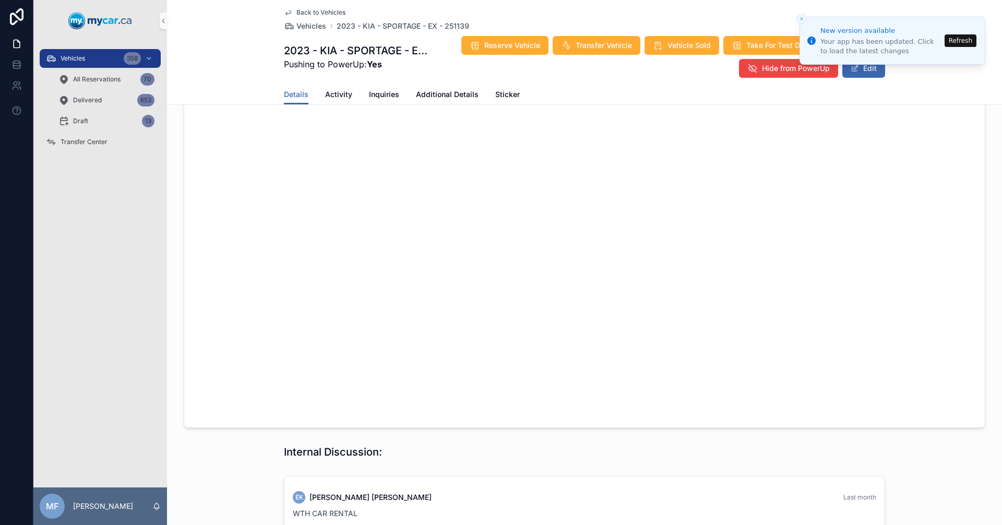
scroll to position [731, 0]
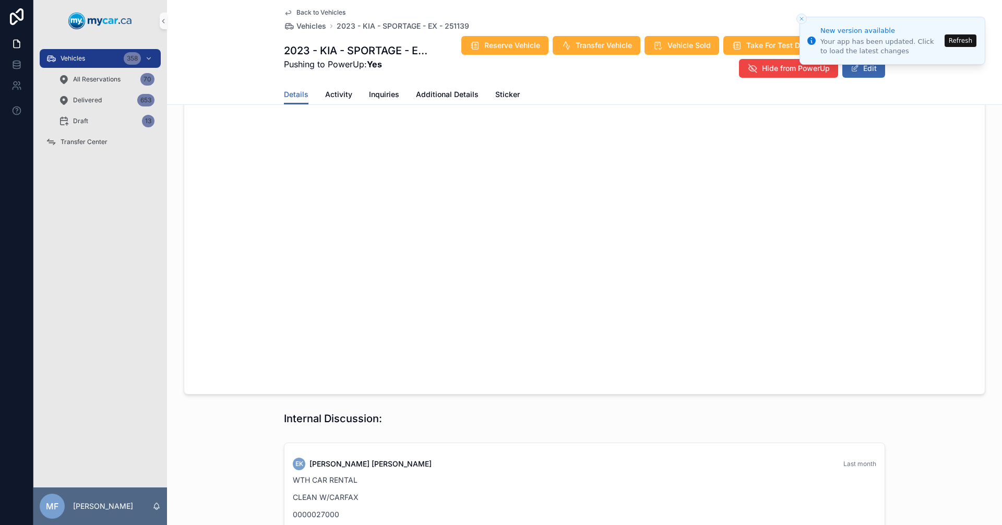
click at [961, 42] on button "Refresh" at bounding box center [961, 40] width 32 height 13
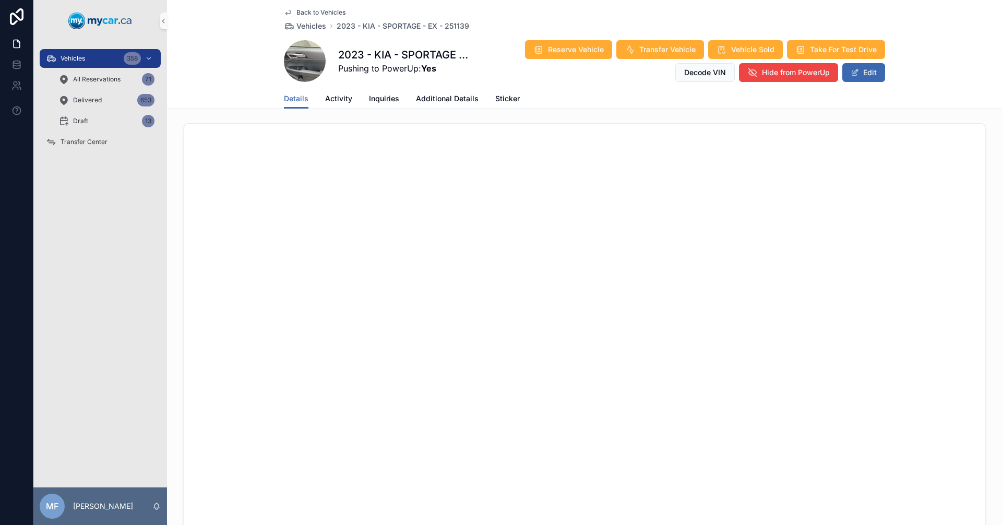
scroll to position [642, 0]
click at [301, 27] on span "Vehicles" at bounding box center [312, 26] width 30 height 10
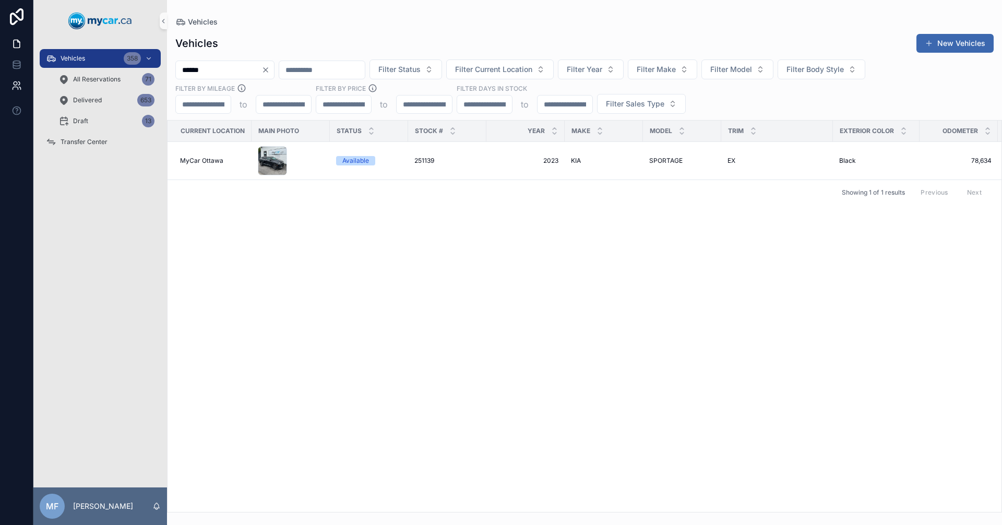
drag, startPoint x: 249, startPoint y: 70, endPoint x: 0, endPoint y: 81, distance: 249.2
click at [0, 81] on div "Vehicles 358 All Reservations 71 Delivered 653 Draft 13 Transfer Center MF Mike…" at bounding box center [501, 262] width 1002 height 525
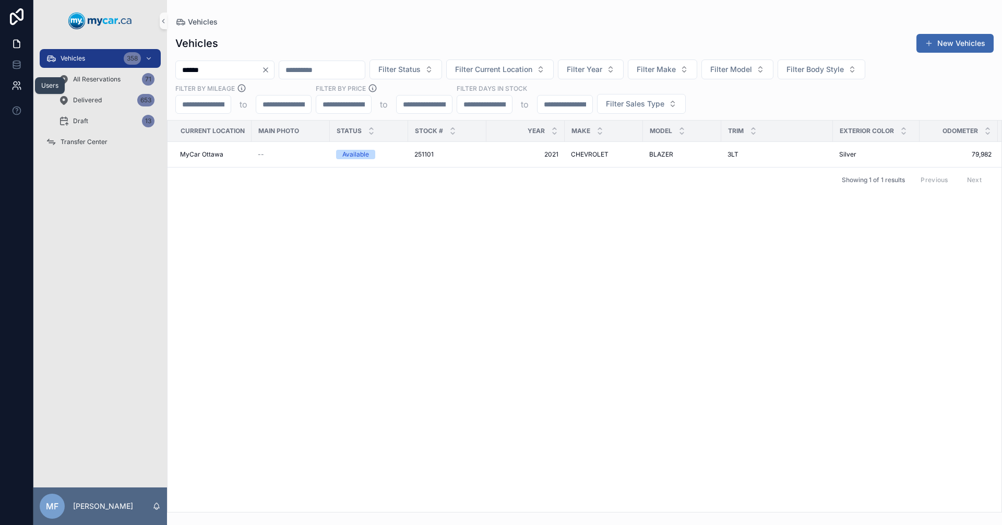
type input "******"
click at [429, 156] on td "251101 251101" at bounding box center [447, 155] width 78 height 26
click at [441, 151] on div "251101 251101" at bounding box center [447, 154] width 66 height 8
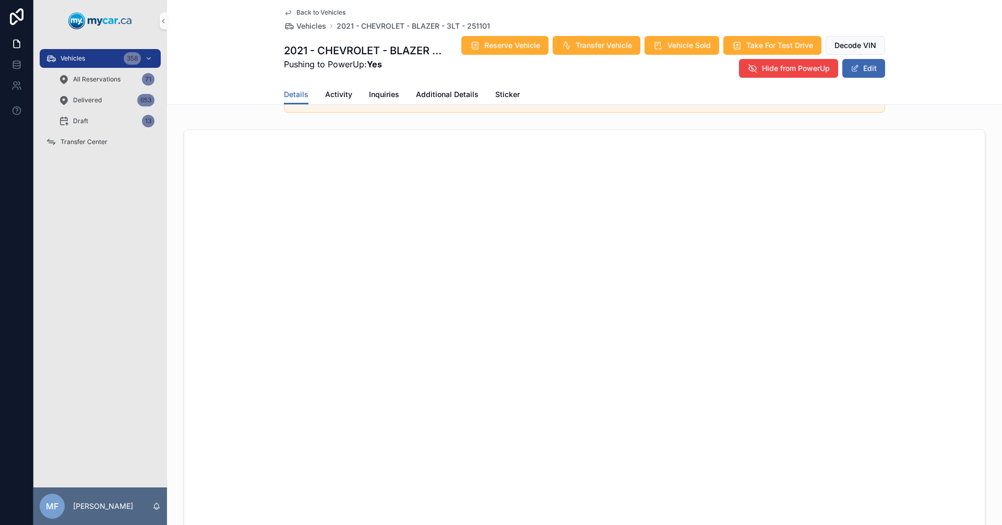
scroll to position [261, 0]
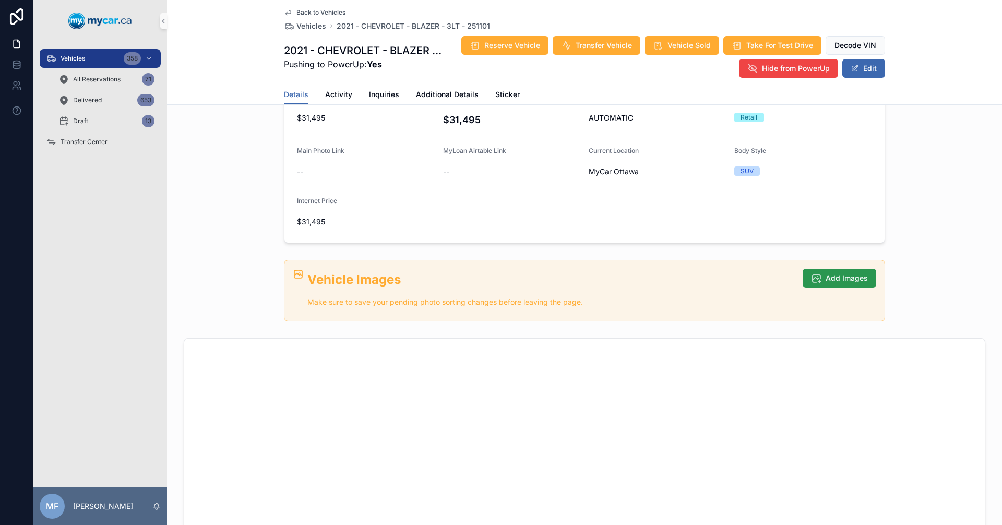
click at [840, 276] on span "Add Images" at bounding box center [847, 278] width 42 height 10
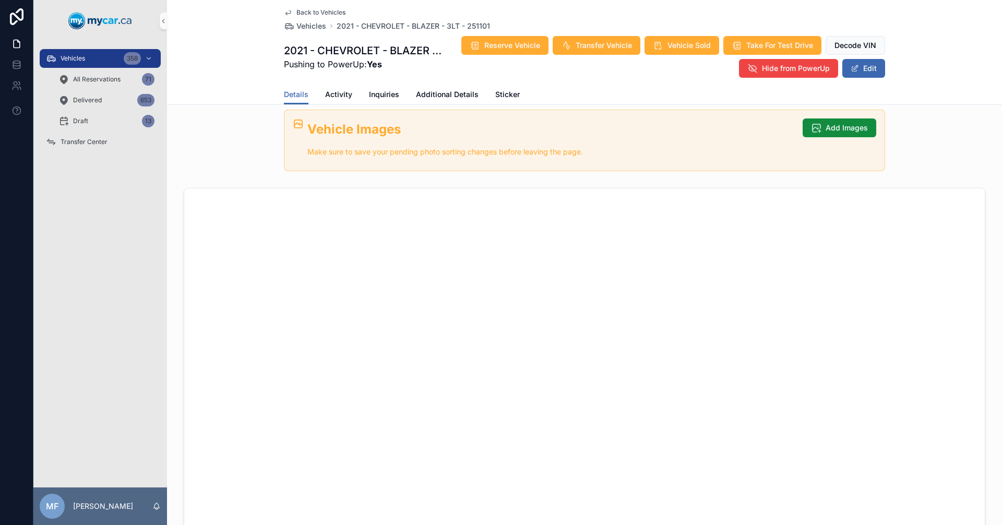
scroll to position [313, 0]
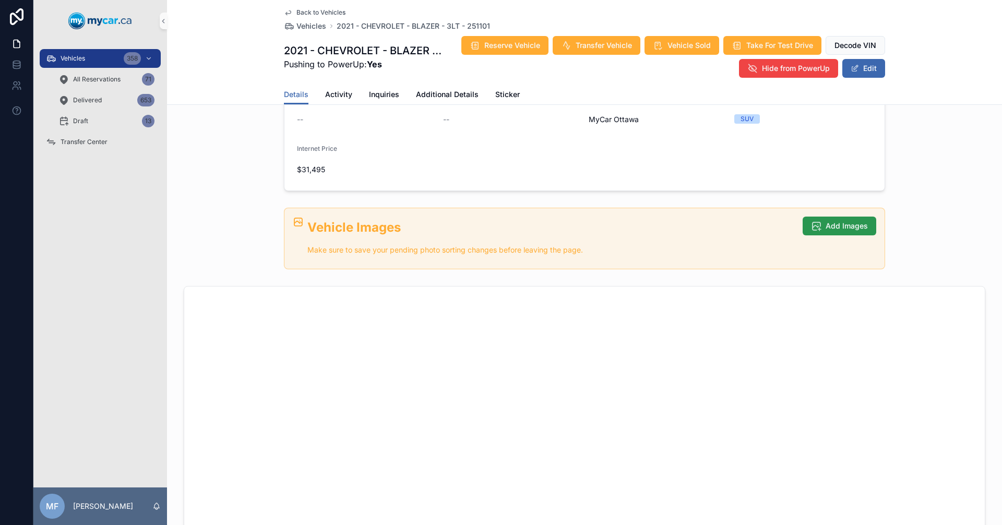
click at [855, 220] on button "Add Images" at bounding box center [840, 226] width 74 height 19
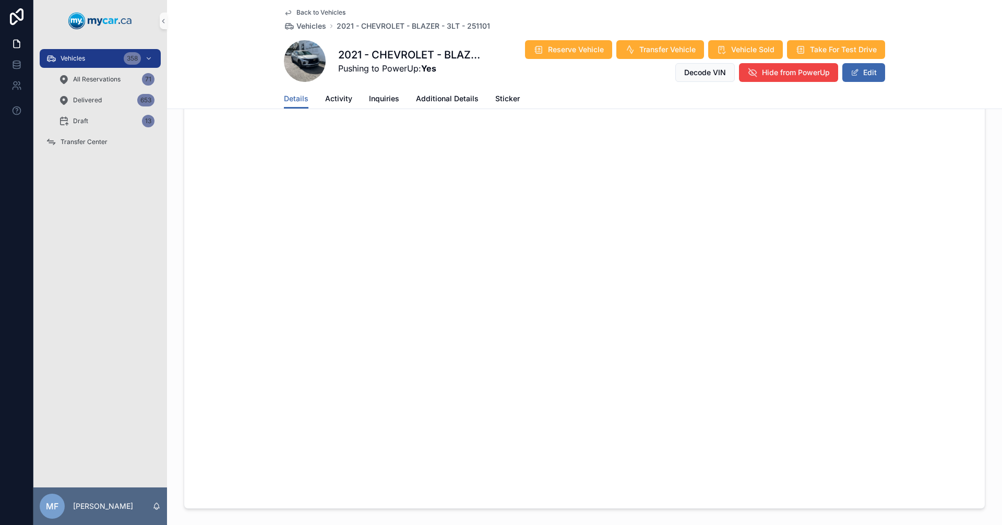
scroll to position [730, 0]
click at [302, 25] on span "Vehicles" at bounding box center [312, 26] width 30 height 10
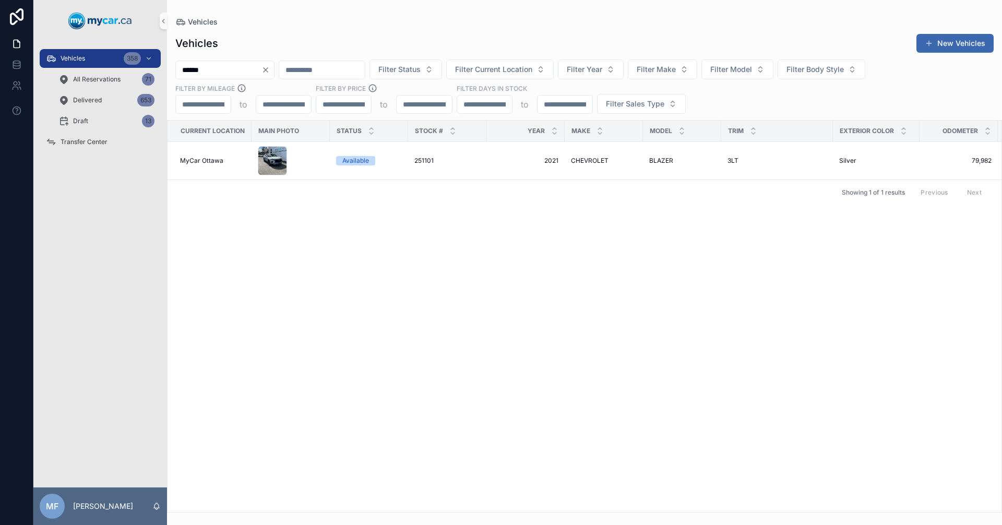
click at [505, 277] on div "Current Location Main Photo Status Stock # Year Make Model Trim Exterior Color …" at bounding box center [585, 317] width 834 height 392
drag, startPoint x: 159, startPoint y: 65, endPoint x: 0, endPoint y: 66, distance: 159.2
click at [0, 66] on div "Vehicles 358 All Reservations 71 Delivered 653 Draft 13 Transfer Center MF Mike…" at bounding box center [501, 262] width 1002 height 525
type input "******"
click at [433, 150] on span "251156" at bounding box center [424, 154] width 20 height 8
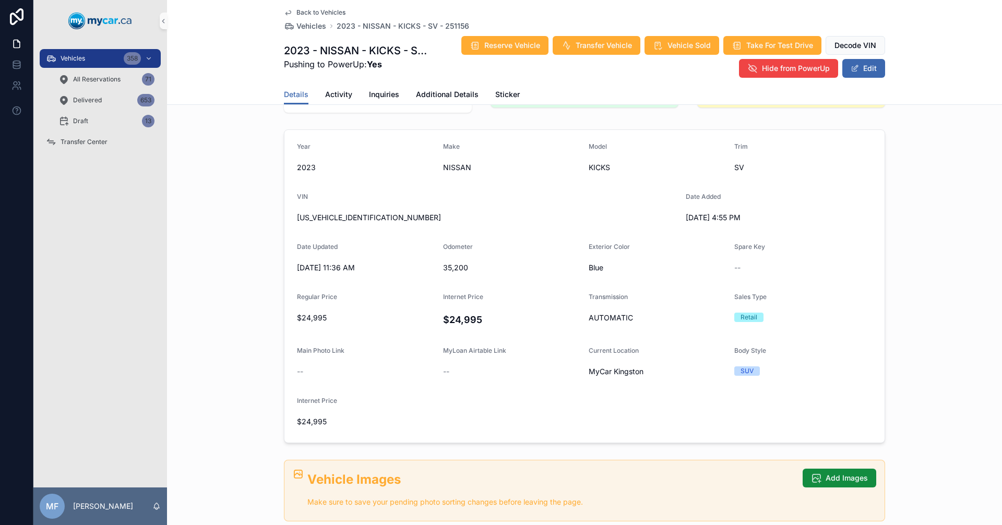
scroll to position [157, 0]
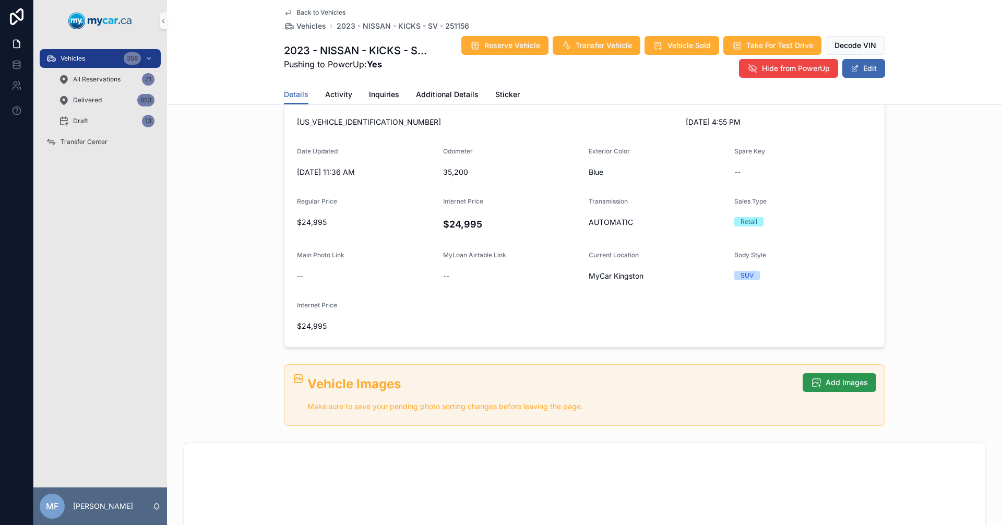
click at [853, 373] on button "Add Images" at bounding box center [840, 382] width 74 height 19
click at [822, 375] on button "Add Images" at bounding box center [840, 382] width 74 height 19
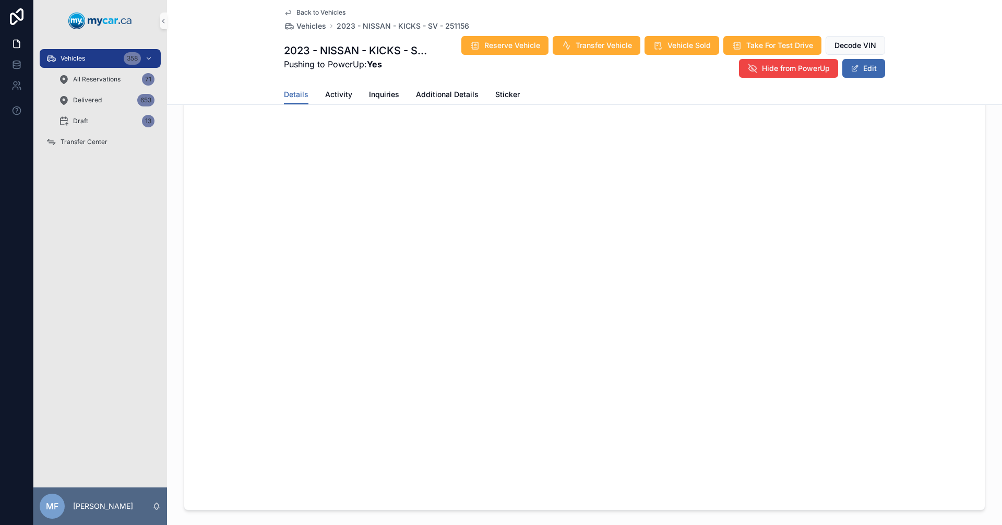
scroll to position [250, 0]
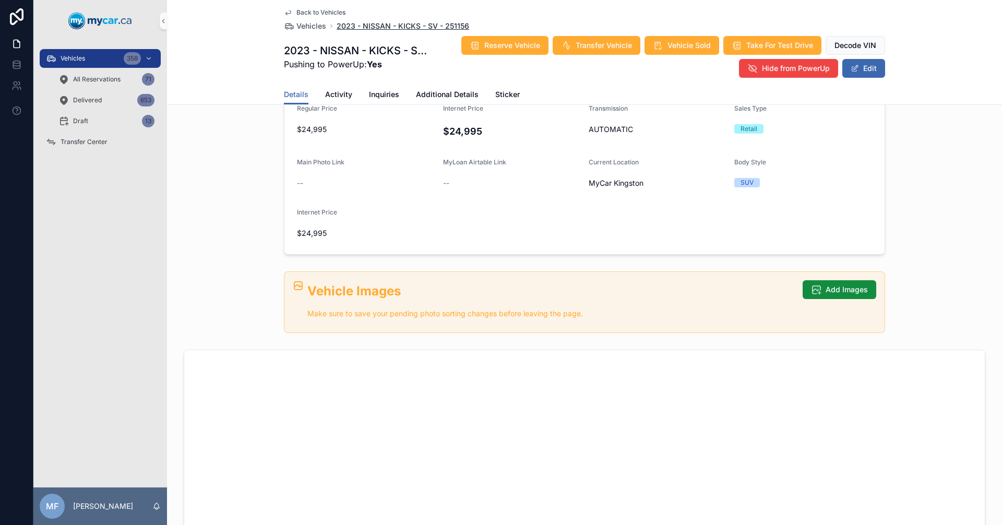
click at [407, 29] on span "2023 - NISSAN - KICKS - SV - 251156" at bounding box center [403, 26] width 133 height 10
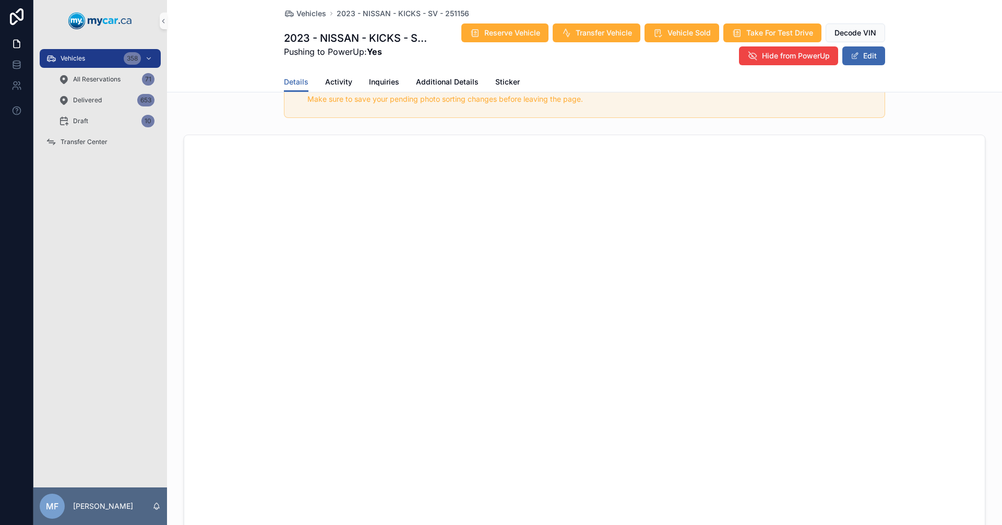
scroll to position [365, 0]
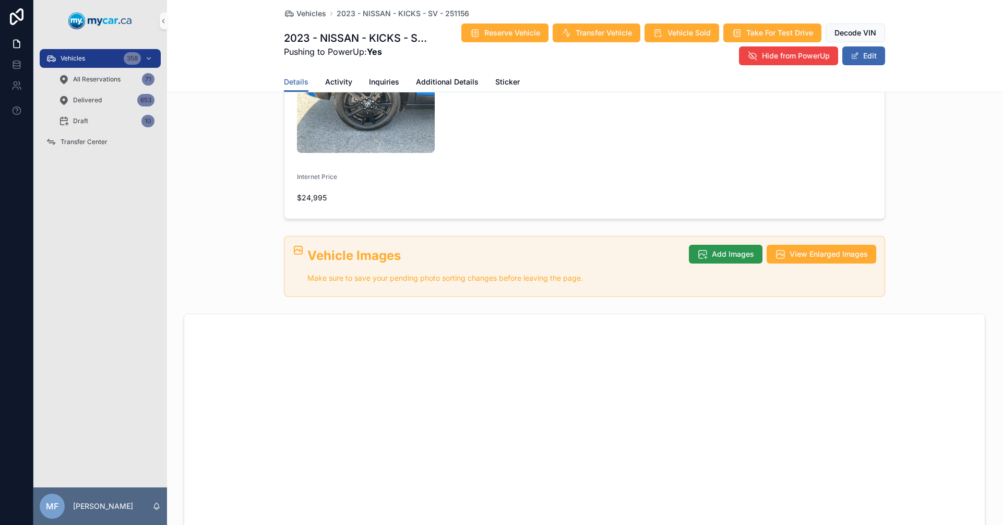
click at [722, 249] on span "Add Images" at bounding box center [733, 254] width 42 height 10
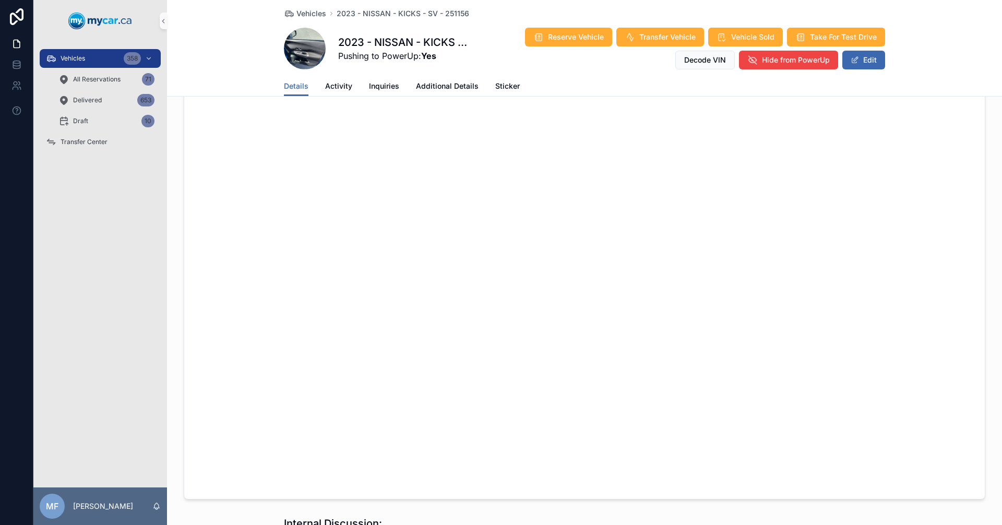
scroll to position [711, 0]
click at [308, 13] on span "Vehicles" at bounding box center [312, 13] width 30 height 10
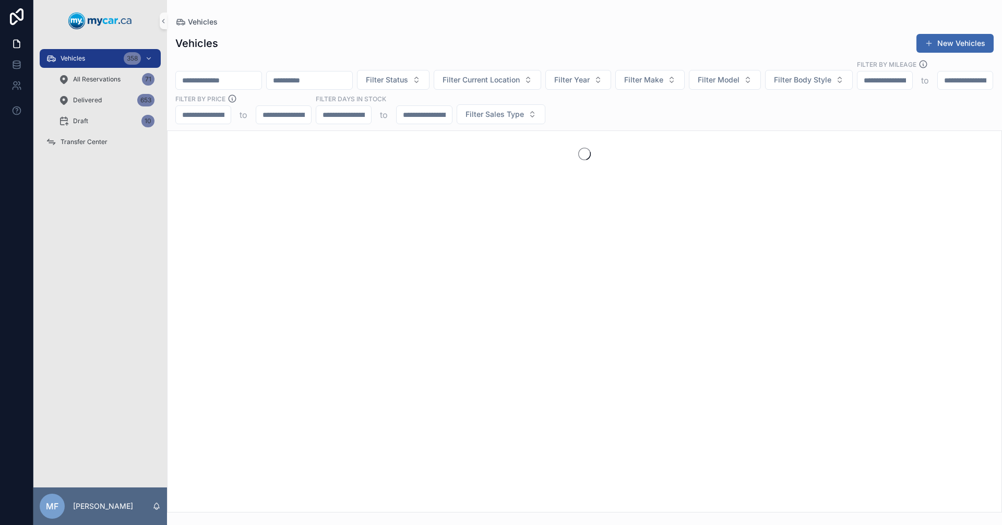
click at [262, 77] on div "scrollable content" at bounding box center [218, 80] width 87 height 19
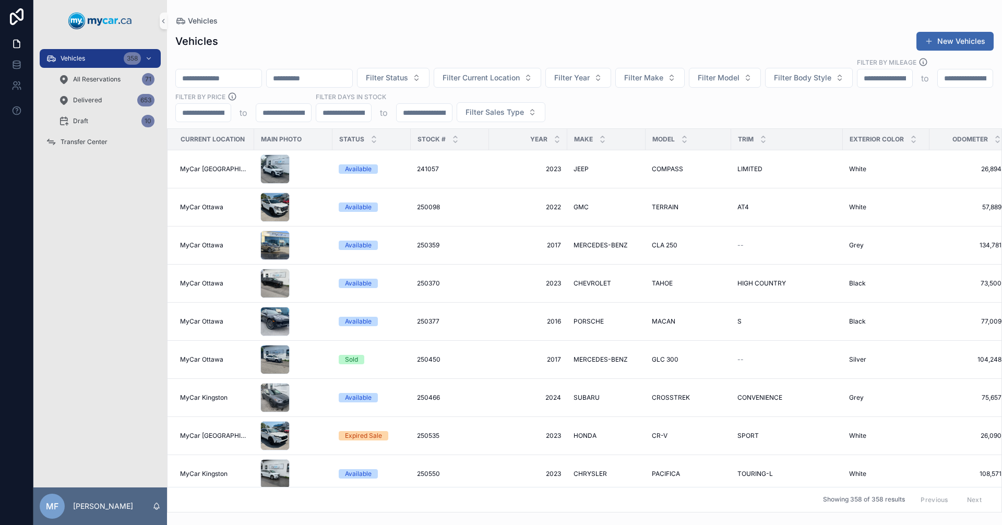
click at [262, 74] on input "scrollable content" at bounding box center [219, 78] width 86 height 15
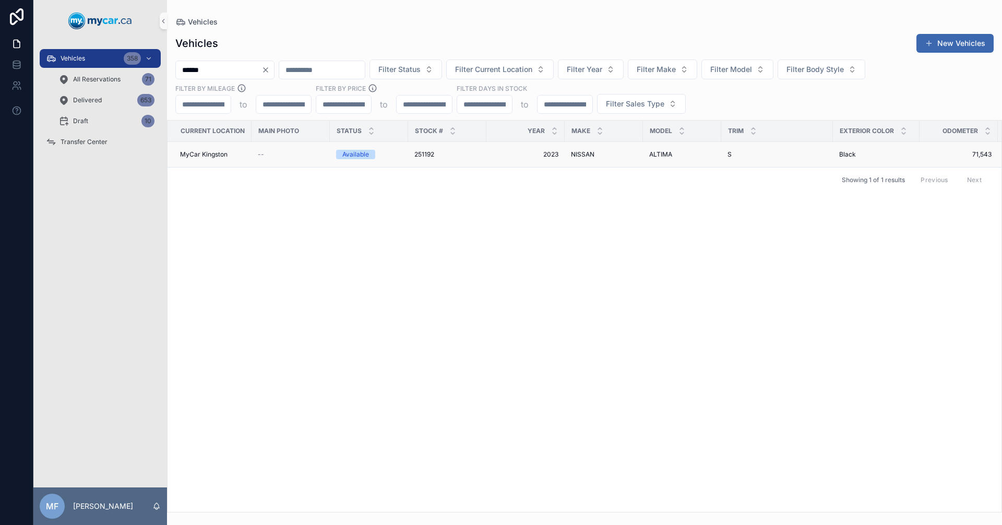
type input "******"
click at [584, 150] on span "NISSAN" at bounding box center [582, 154] width 23 height 8
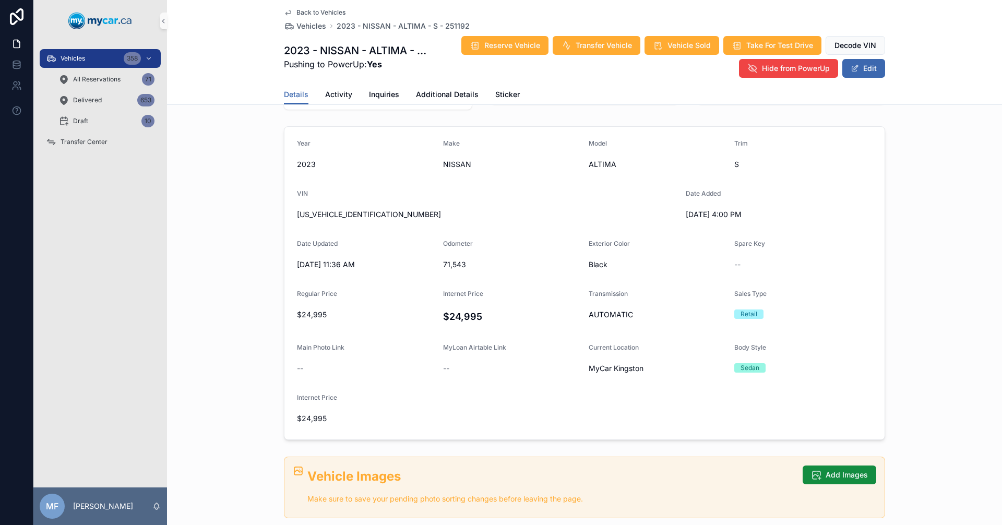
scroll to position [313, 0]
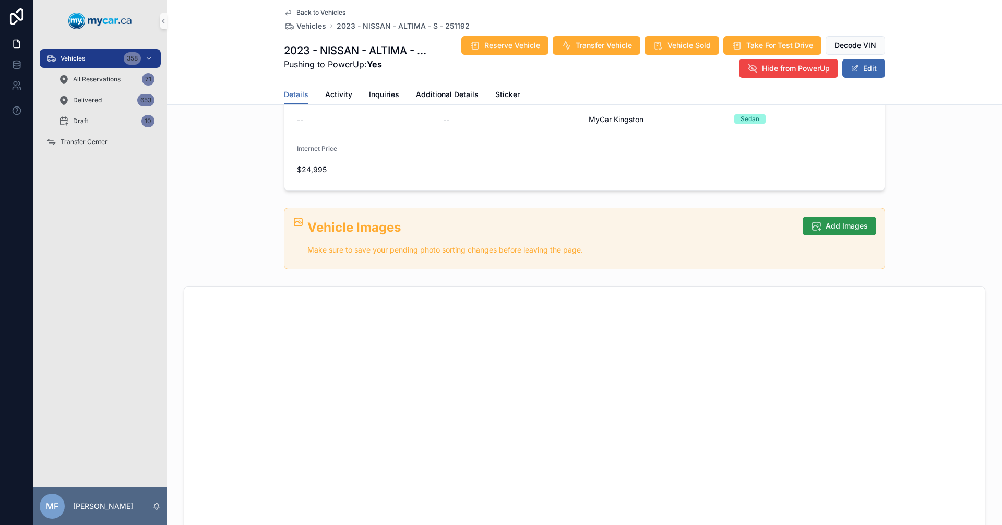
click at [857, 223] on span "Add Images" at bounding box center [847, 226] width 42 height 10
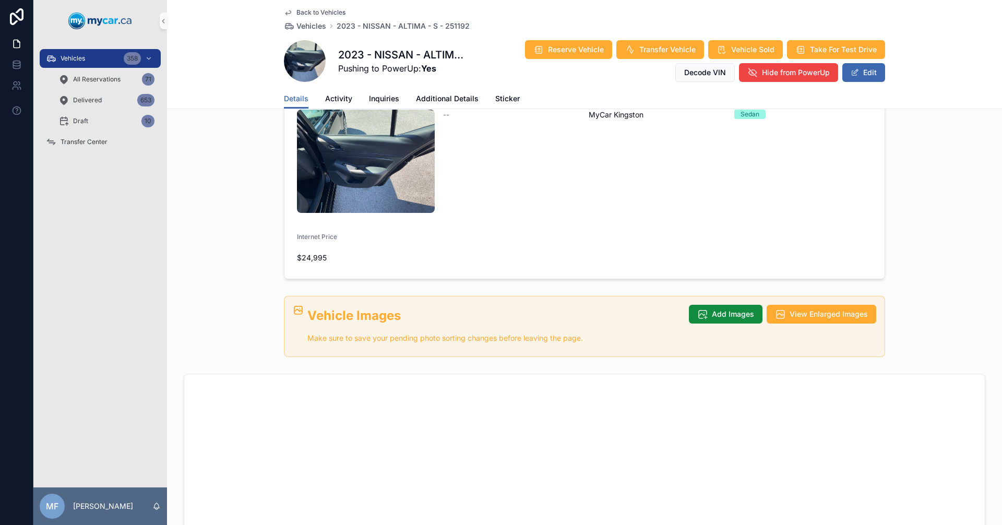
scroll to position [317, 0]
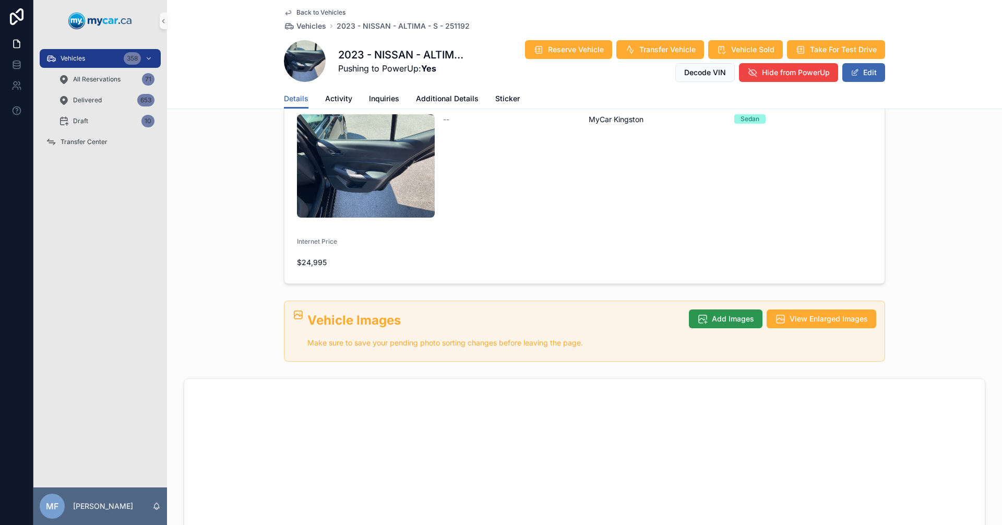
click at [734, 314] on span "Add Images" at bounding box center [733, 319] width 42 height 10
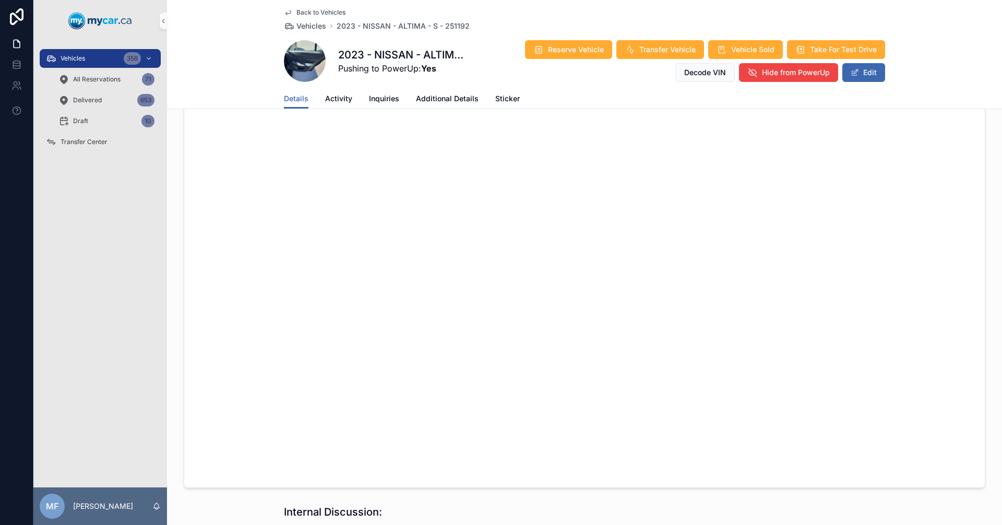
scroll to position [735, 0]
click at [313, 23] on span "Vehicles" at bounding box center [312, 26] width 30 height 10
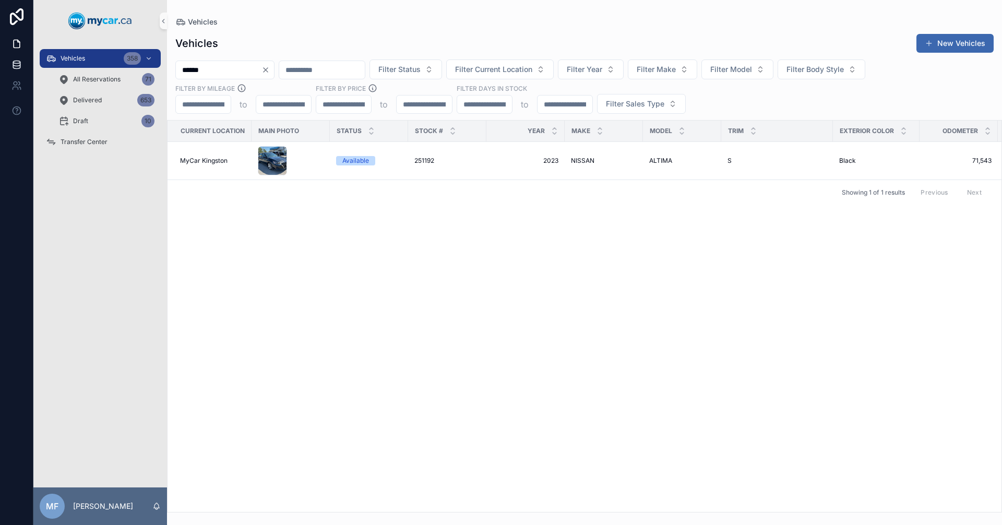
drag, startPoint x: 247, startPoint y: 64, endPoint x: 0, endPoint y: 75, distance: 247.7
click at [0, 74] on div "Vehicles 358 All Reservations 71 Delivered 653 Draft 10 Transfer Center MF Mike…" at bounding box center [501, 262] width 1002 height 525
type input "******"
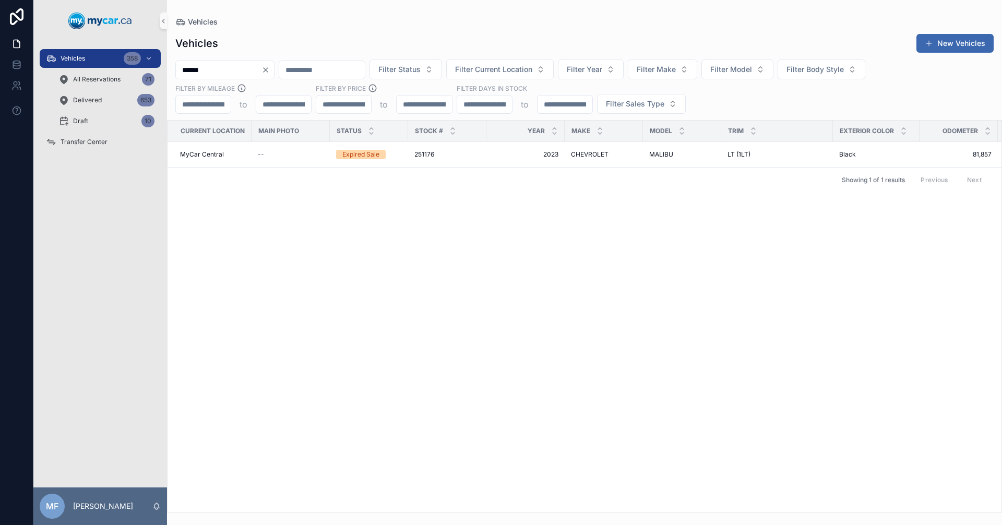
click at [452, 212] on div "Current Location Main Photo Status Stock # Year Make Model Trim Exterior Color …" at bounding box center [585, 317] width 834 height 392
click at [438, 155] on div "251176 251176" at bounding box center [447, 154] width 66 height 8
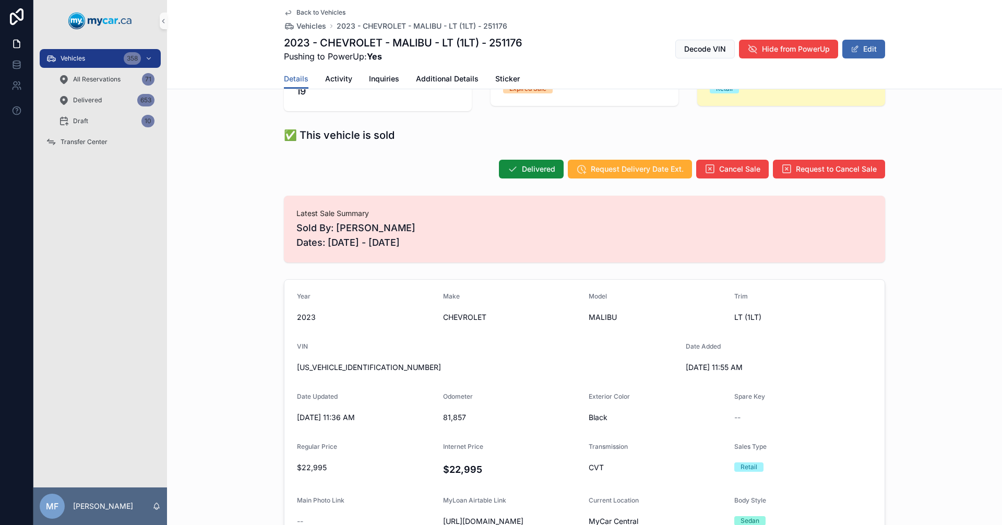
scroll to position [313, 0]
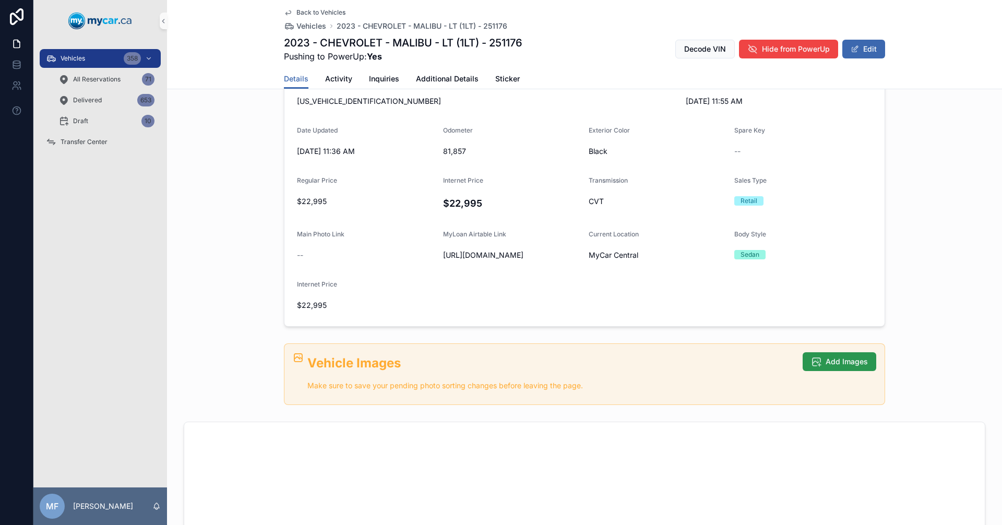
click at [827, 371] on button "Add Images" at bounding box center [840, 361] width 74 height 19
click at [844, 367] on span "Add Images" at bounding box center [847, 362] width 42 height 10
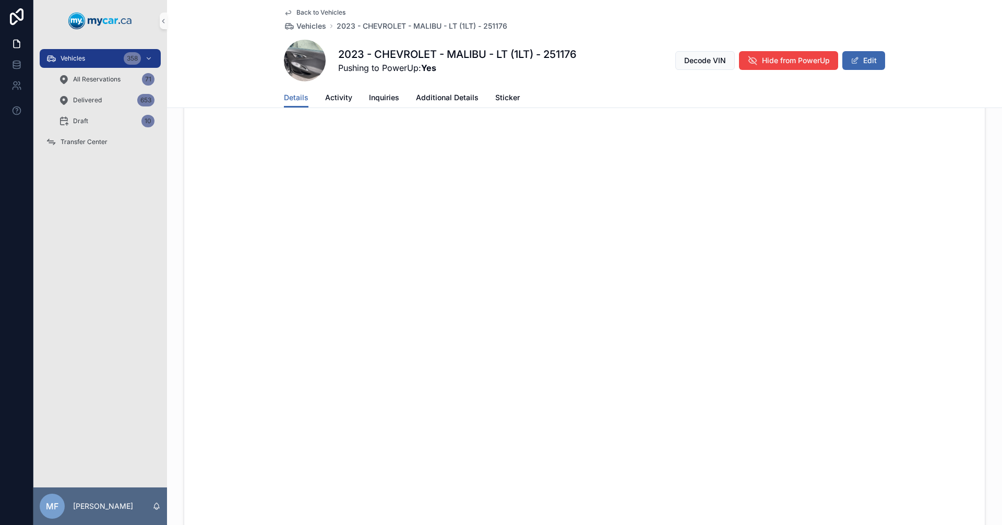
scroll to position [802, 0]
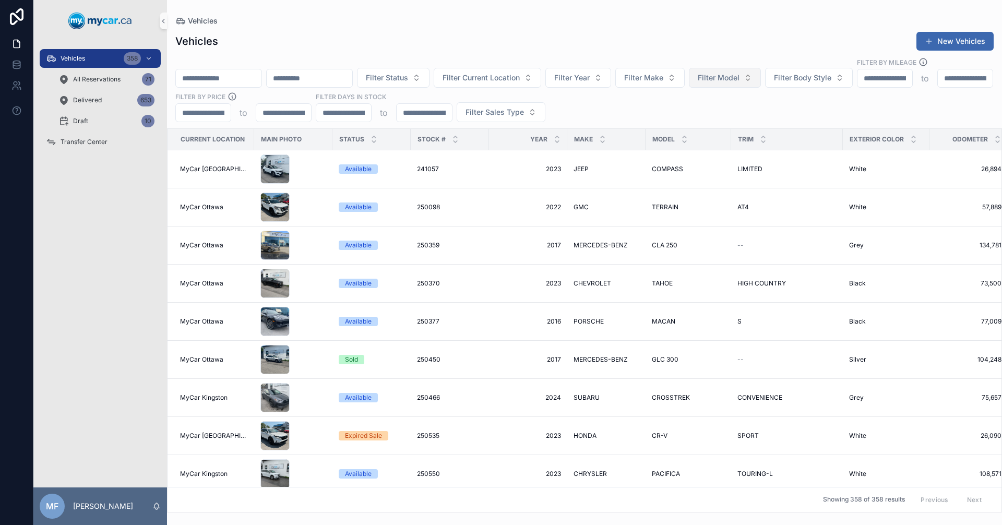
click at [753, 73] on button "Filter Model" at bounding box center [725, 78] width 72 height 20
type input "*******"
click at [732, 113] on span "SPORTAGE" at bounding box center [738, 109] width 39 height 10
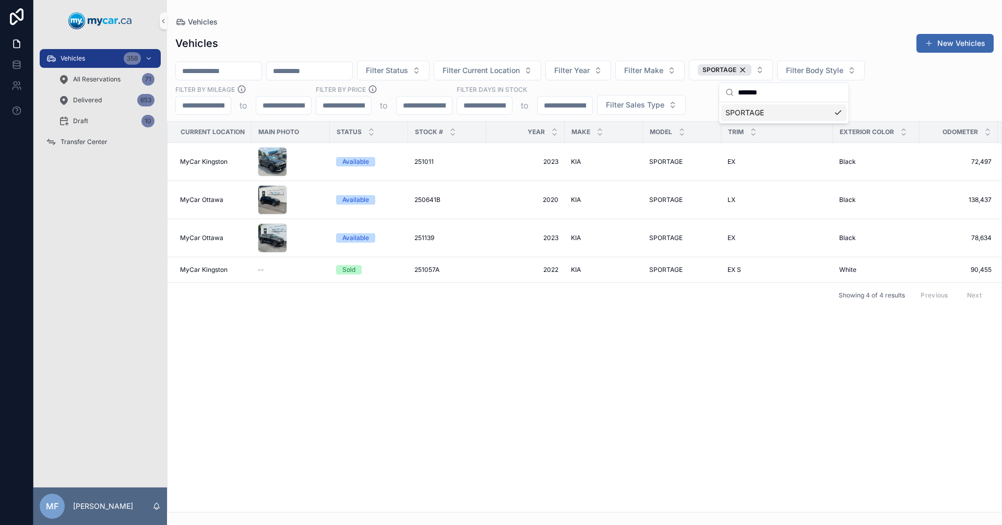
click at [517, 393] on div "Current Location Main Photo Status Stock # Year Make Model Trim Exterior Color …" at bounding box center [585, 317] width 834 height 390
click at [437, 266] on span "251057A" at bounding box center [426, 270] width 25 height 8
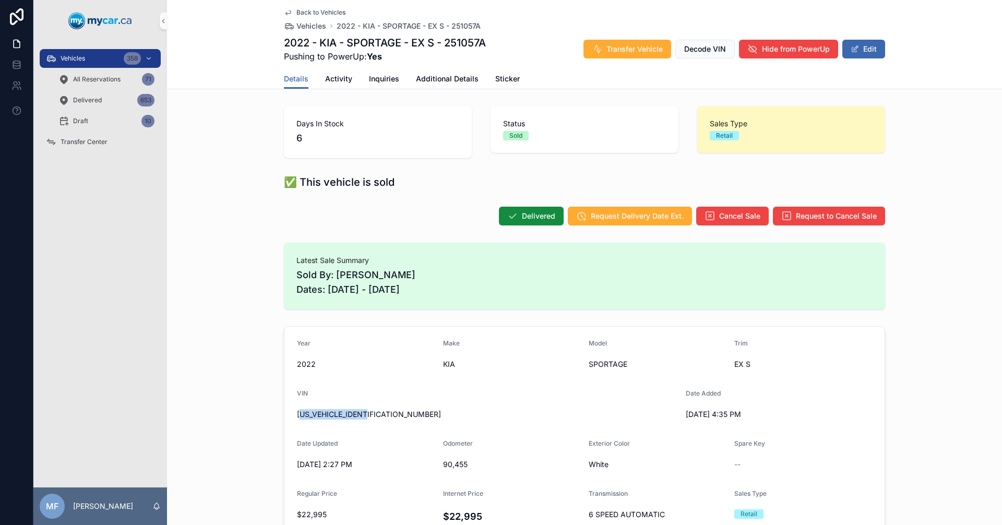
drag, startPoint x: 380, startPoint y: 417, endPoint x: 301, endPoint y: 423, distance: 79.1
click at [301, 423] on form "Year 2022 Make KIA Model SPORTAGE Trim EX S VIN KNDPNCACXN7972617 Date Added 9/…" at bounding box center [584, 508] width 600 height 363
click at [369, 416] on span "KNDPNCACXN7972617" at bounding box center [487, 414] width 381 height 10
drag, startPoint x: 383, startPoint y: 413, endPoint x: 284, endPoint y: 411, distance: 99.2
click at [284, 411] on form "Year 2022 Make KIA Model SPORTAGE Trim EX S VIN KNDPNCACXN7972617 Date Added 9/…" at bounding box center [584, 508] width 600 height 363
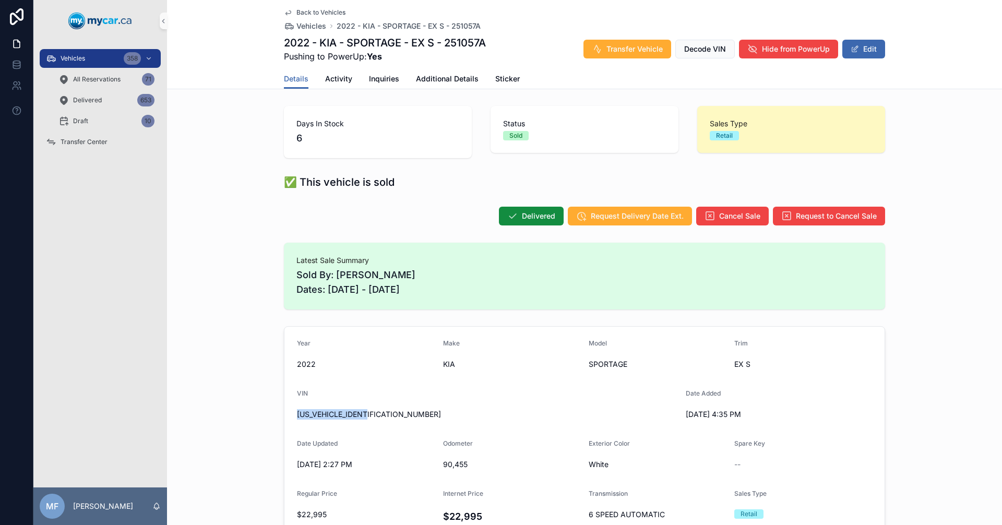
copy span "KNDPNCACXN7972617"
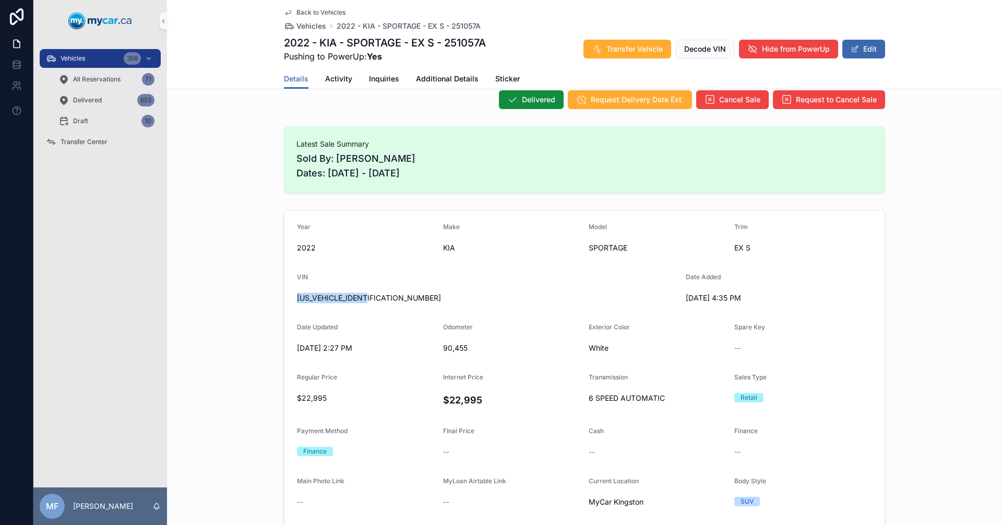
scroll to position [18, 0]
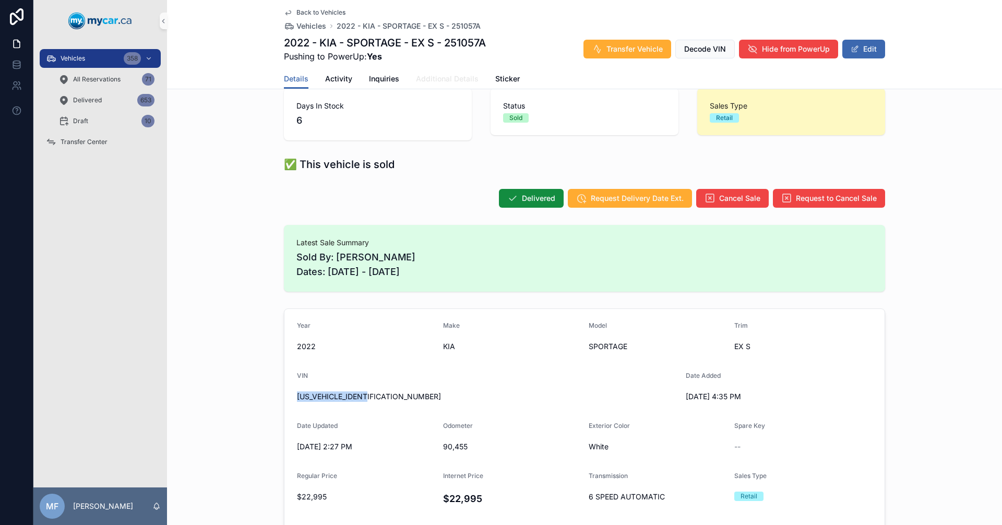
click at [453, 81] on span "Additional Details" at bounding box center [447, 79] width 63 height 10
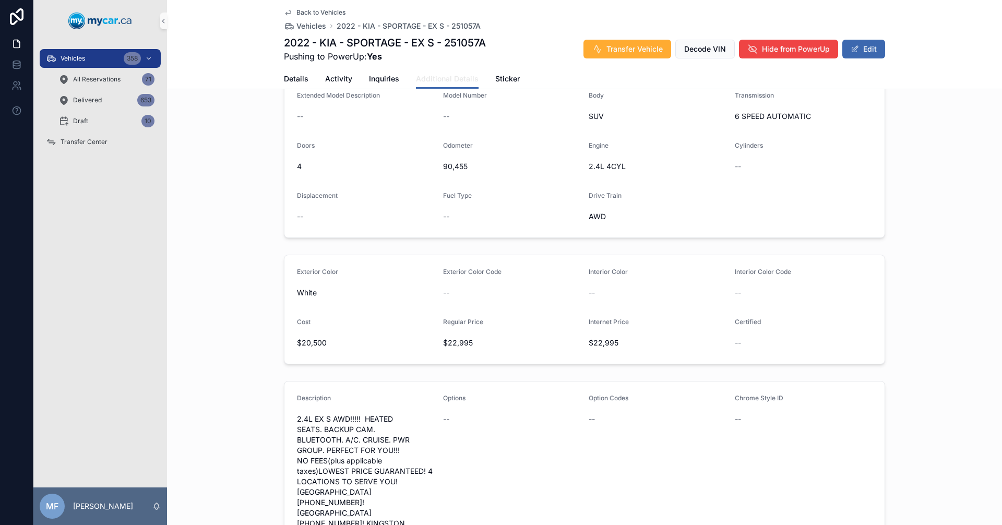
scroll to position [209, 0]
drag, startPoint x: 315, startPoint y: 438, endPoint x: 447, endPoint y: 485, distance: 139.7
click at [346, 461] on span "2.4L EX S AWD!!!!! HEATED SEATS. BACKUP CAM. BLUETOOTH. A/C. CRUISE. PWR GROUP.…" at bounding box center [366, 480] width 138 height 136
